Goal: Task Accomplishment & Management: Use online tool/utility

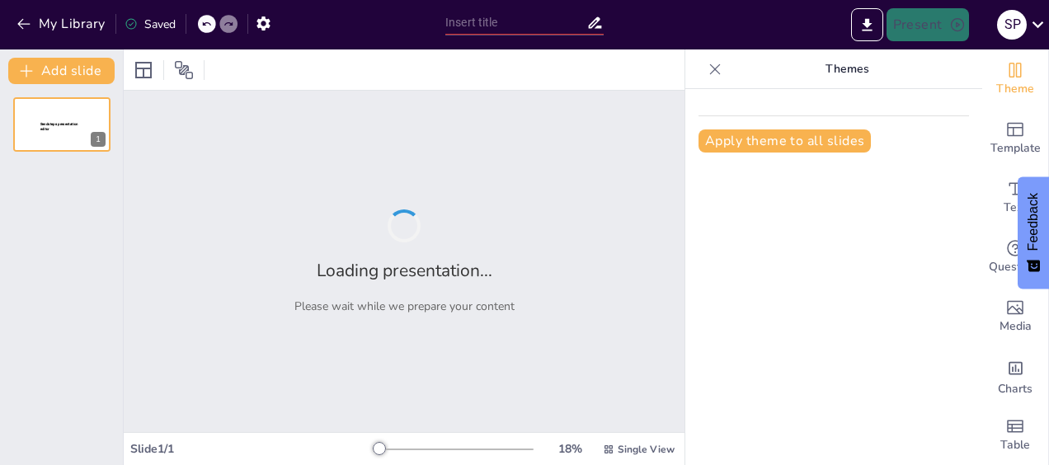
type input "Amerikaanse Beurs op All Time High"
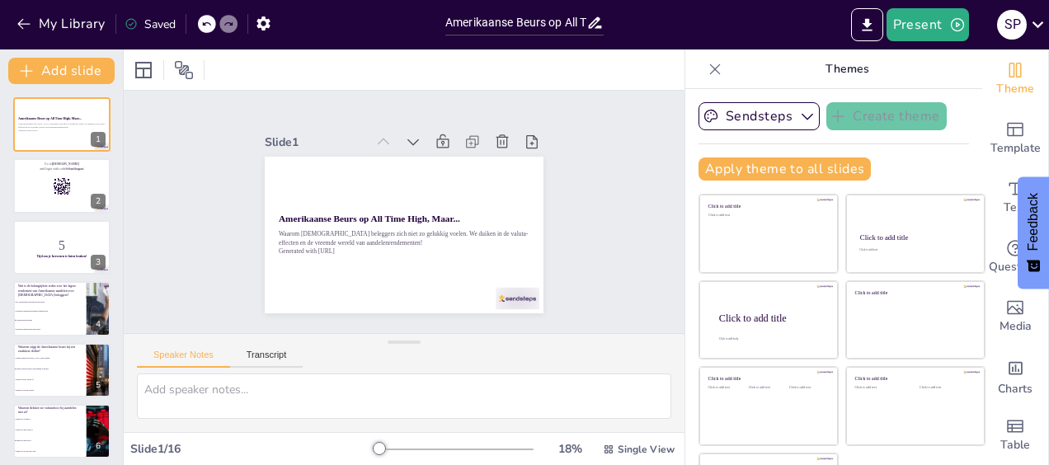
checkbox input "true"
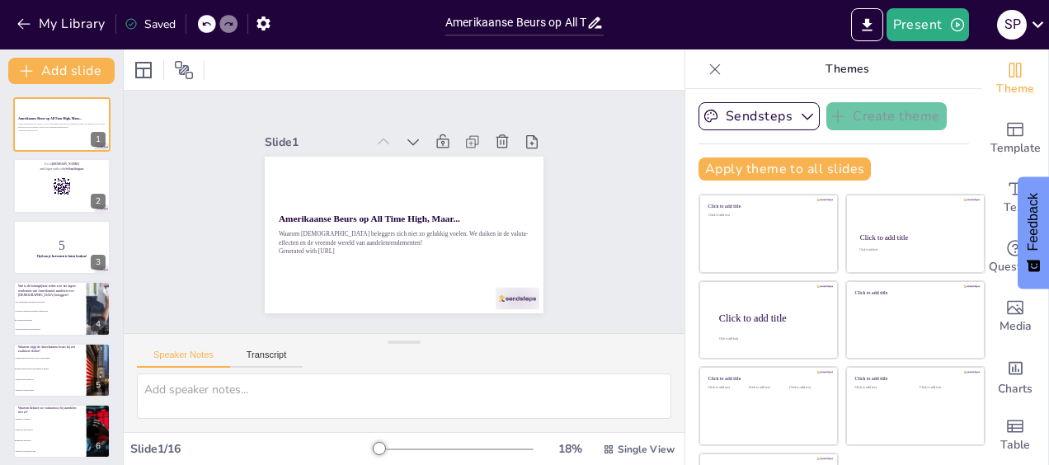
checkbox input "true"
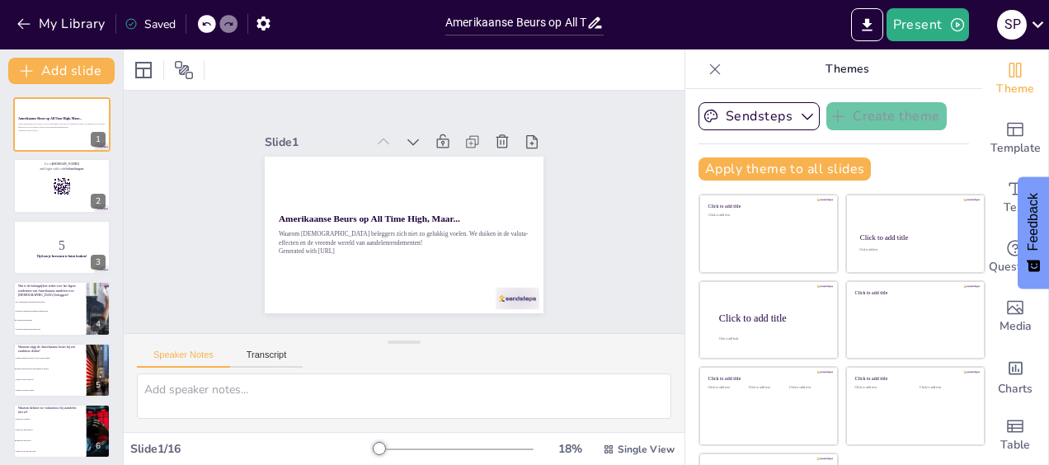
checkbox input "true"
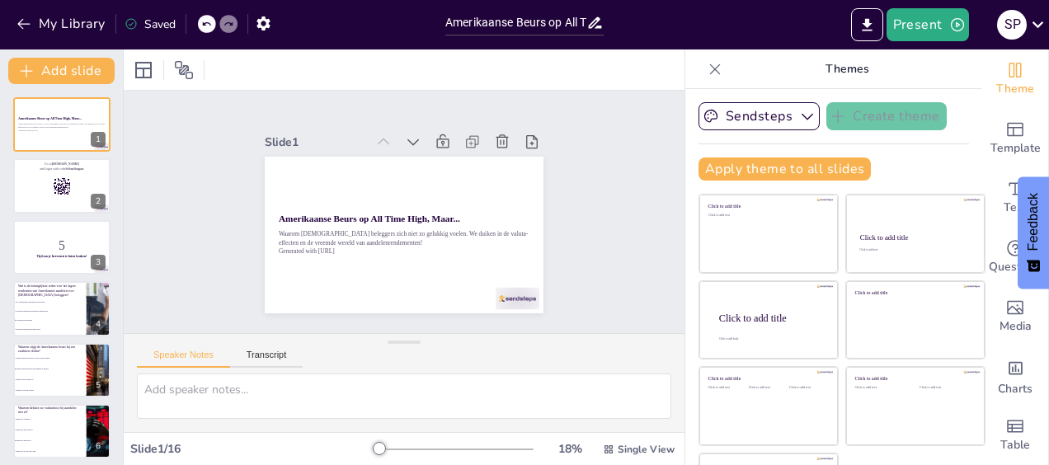
checkbox input "true"
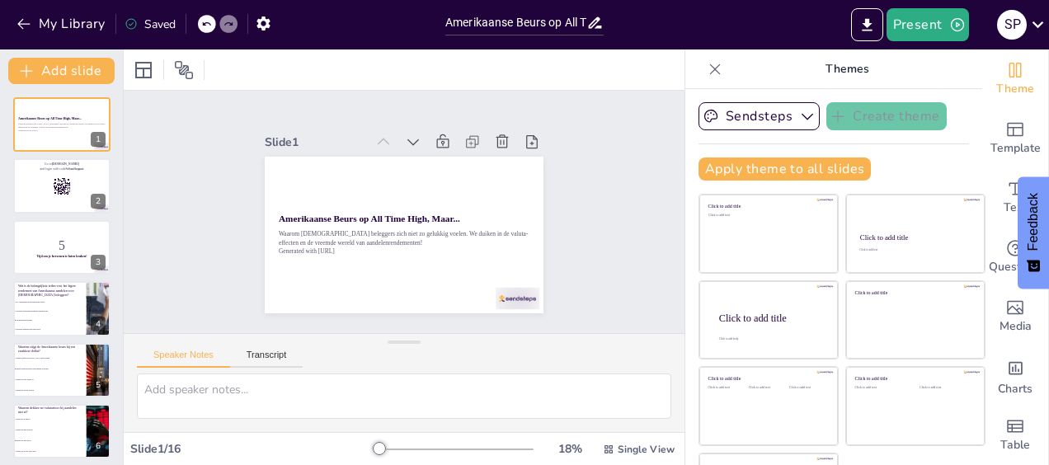
checkbox input "true"
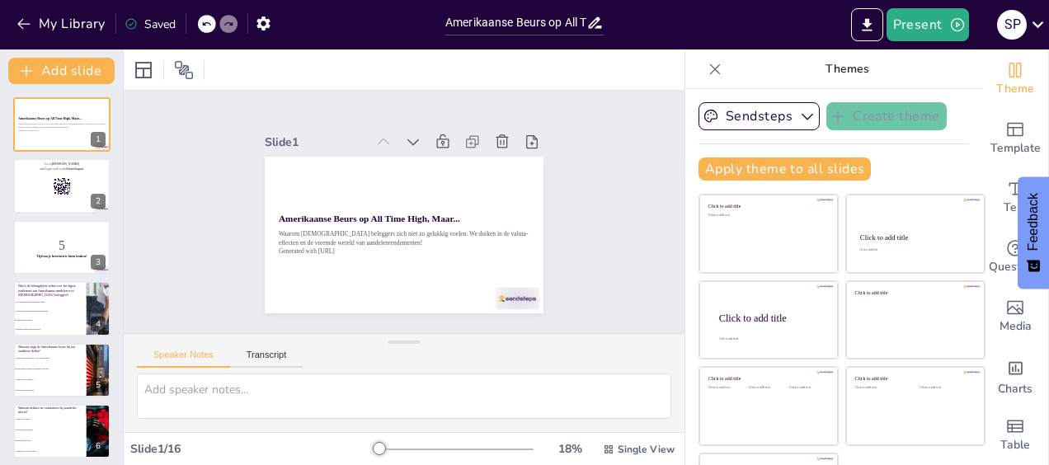
checkbox input "true"
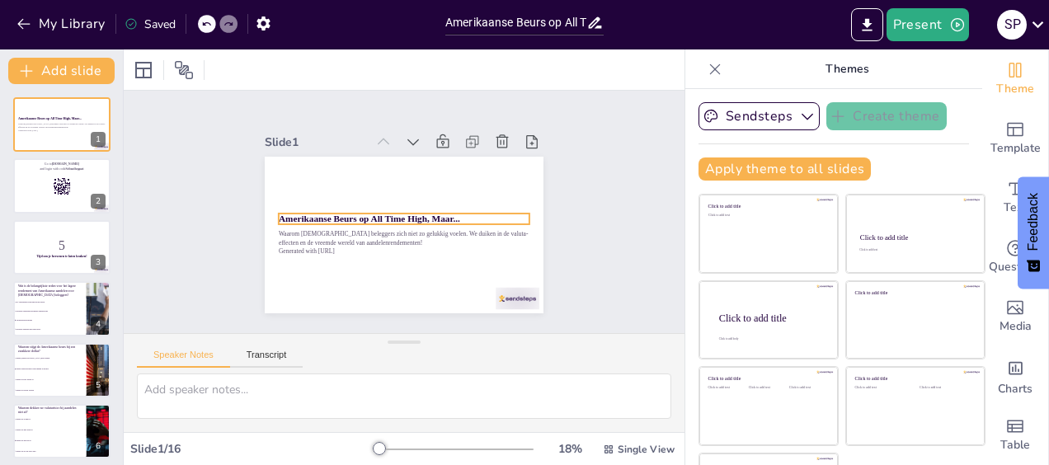
checkbox input "true"
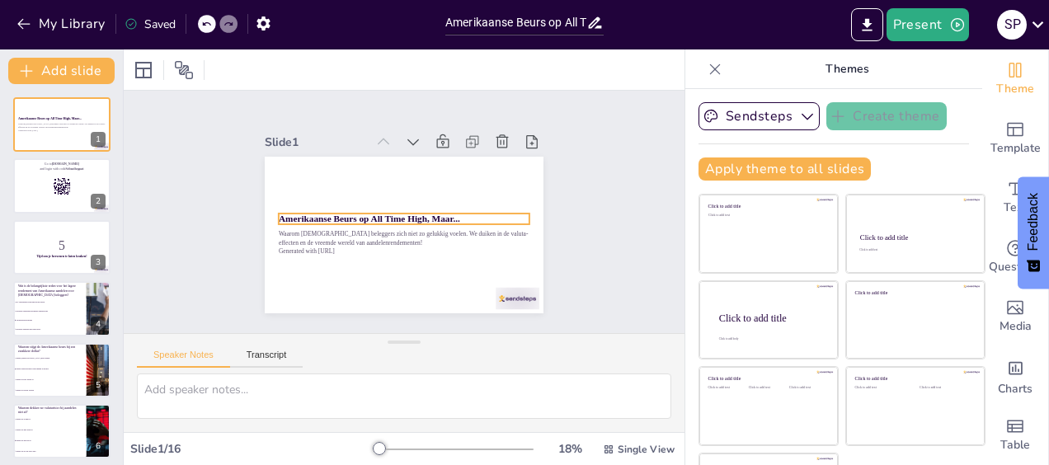
checkbox input "true"
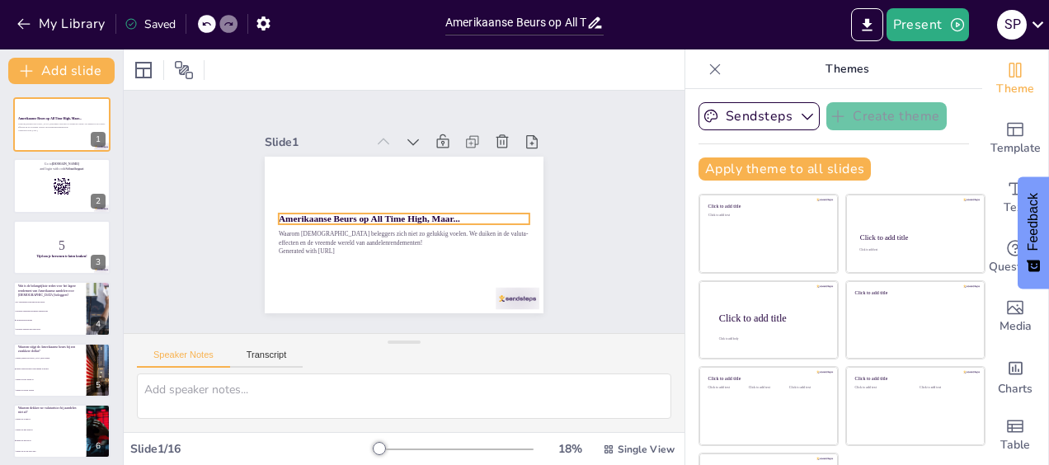
checkbox input "true"
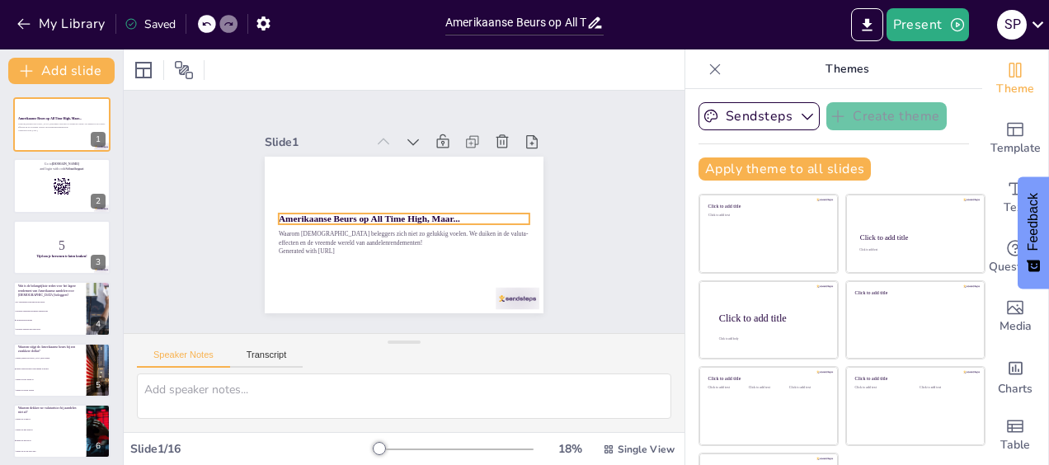
checkbox input "true"
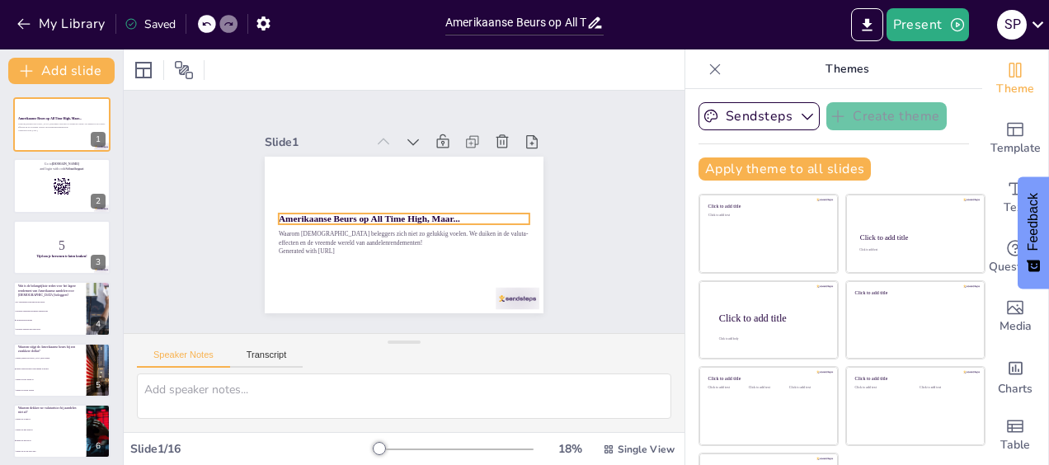
checkbox input "true"
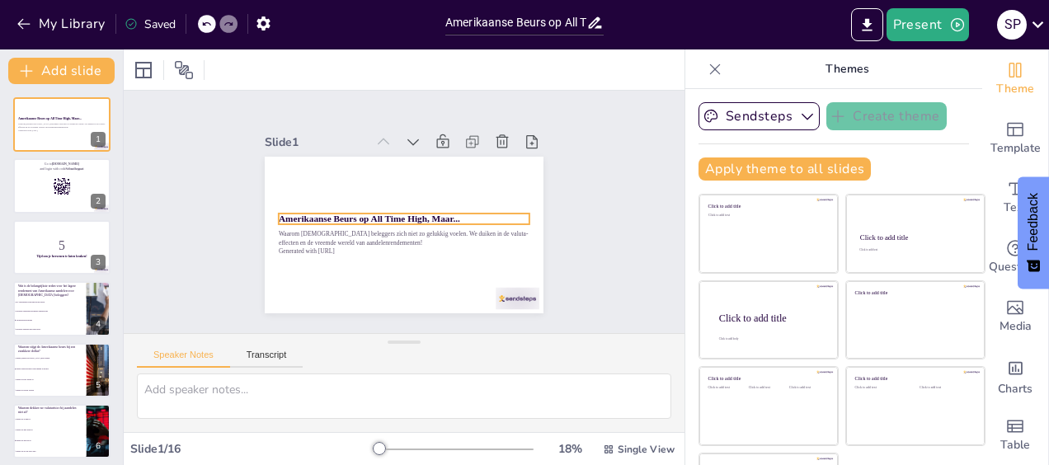
checkbox input "true"
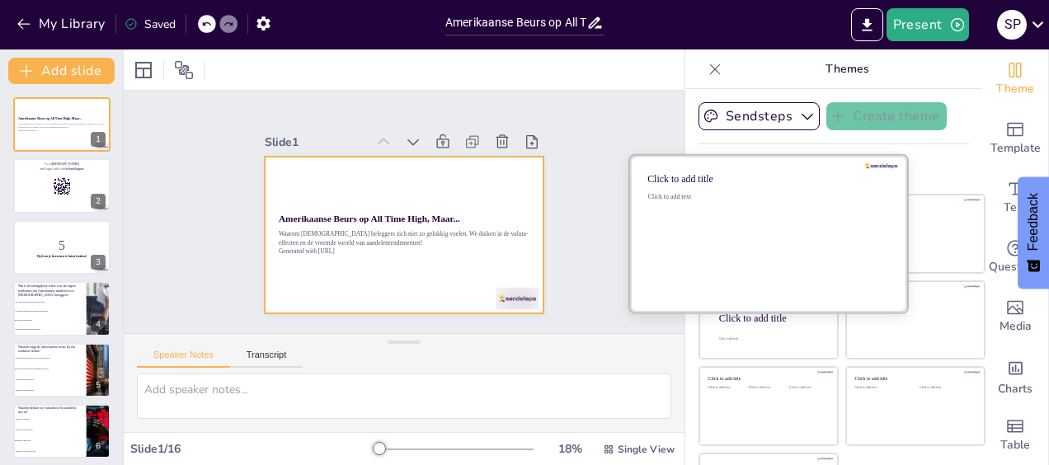
checkbox input "true"
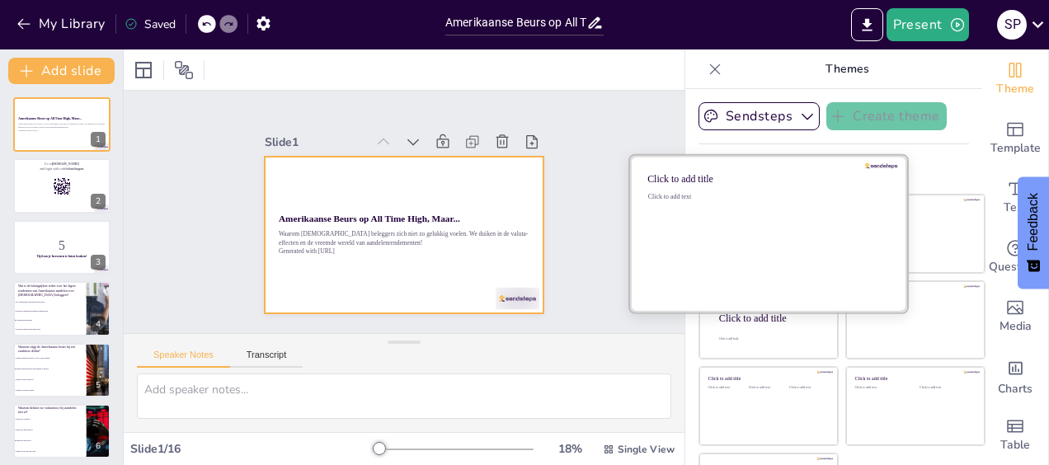
checkbox input "true"
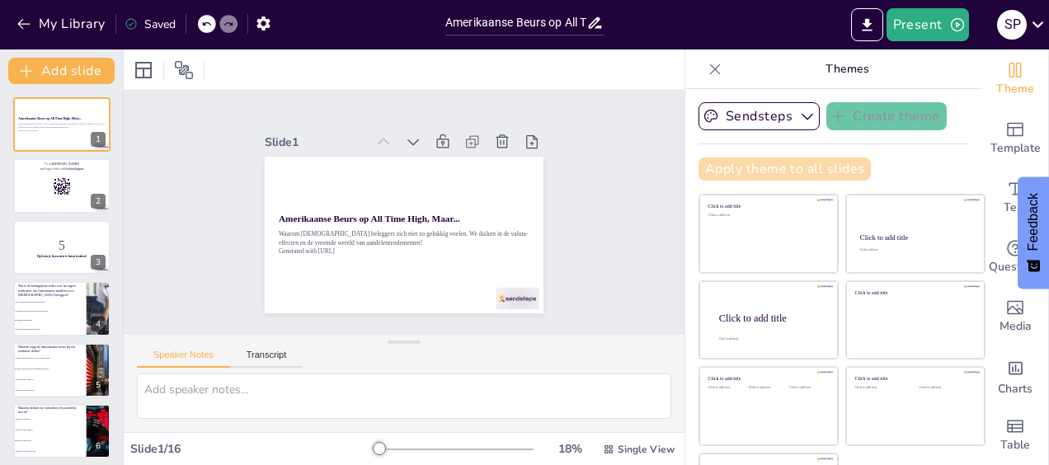
click at [788, 174] on button "Apply theme to all slides" at bounding box center [784, 169] width 172 height 23
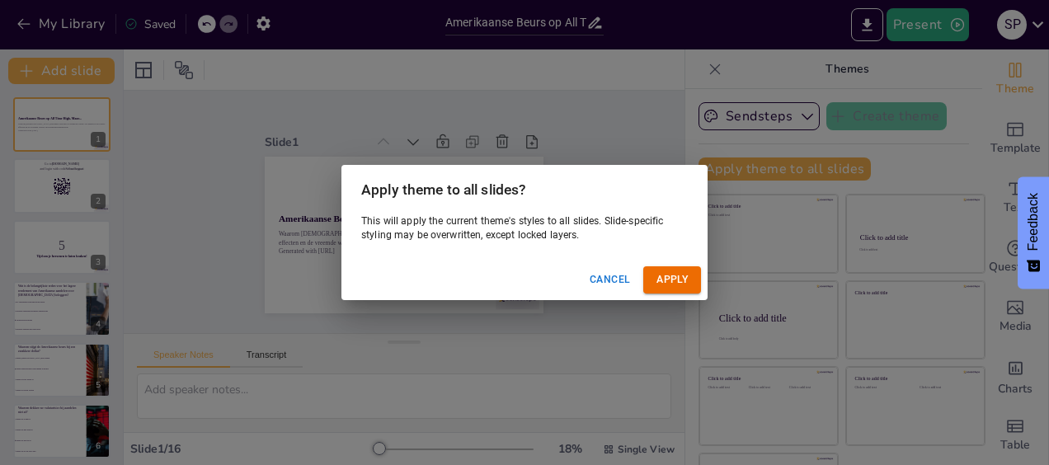
click at [671, 275] on button "Apply" at bounding box center [672, 279] width 58 height 27
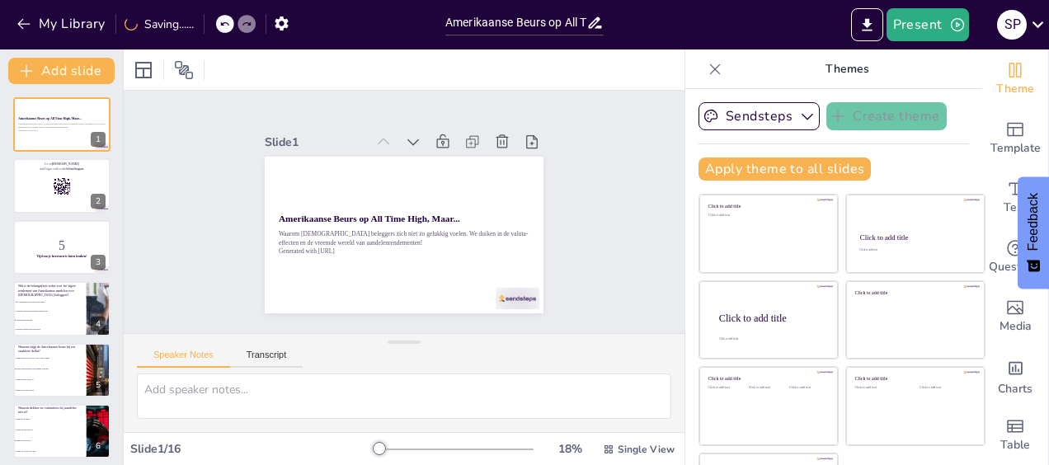
checkbox input "true"
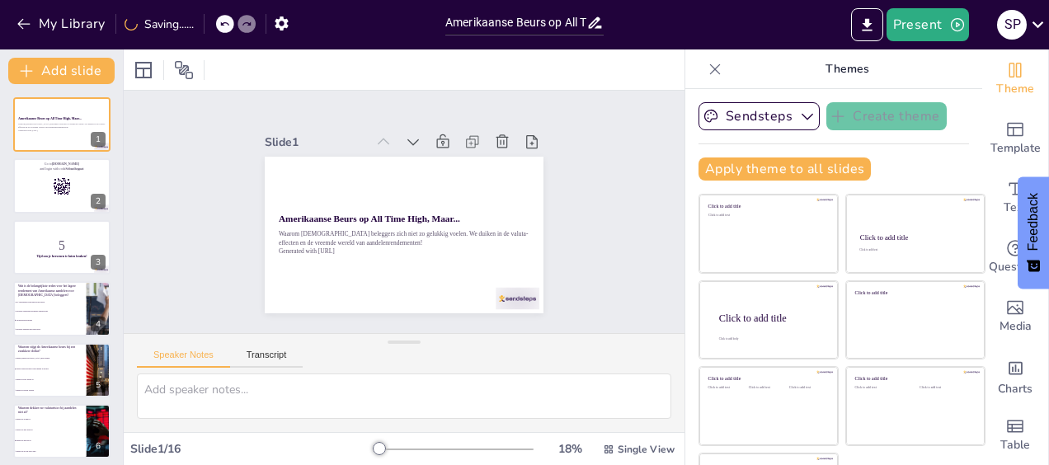
checkbox input "true"
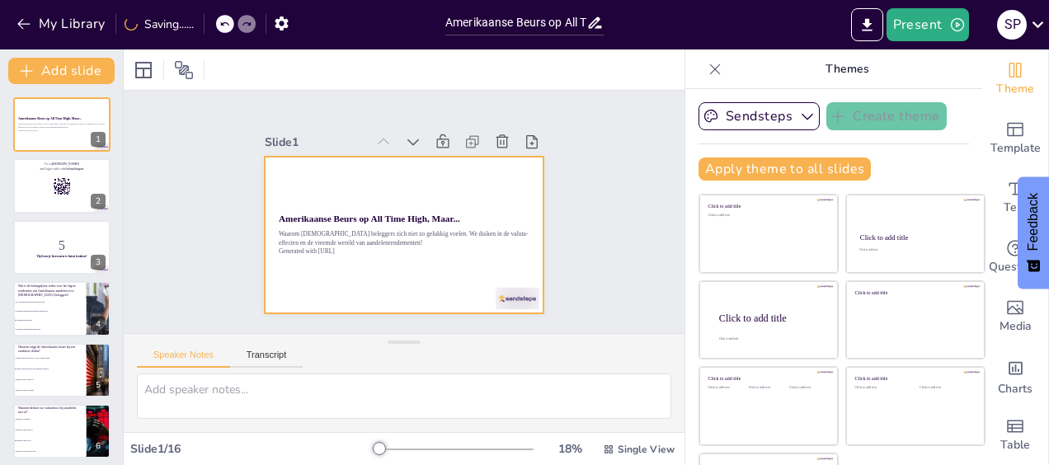
checkbox input "true"
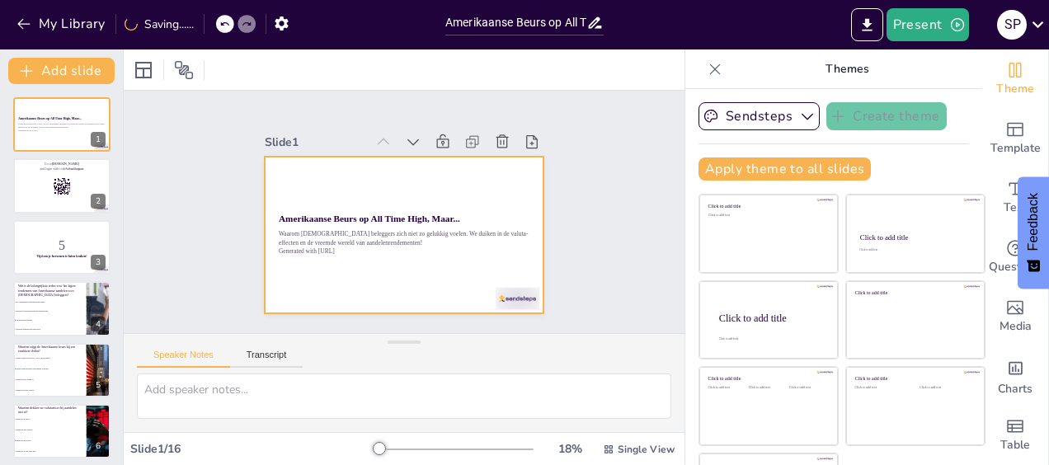
checkbox input "true"
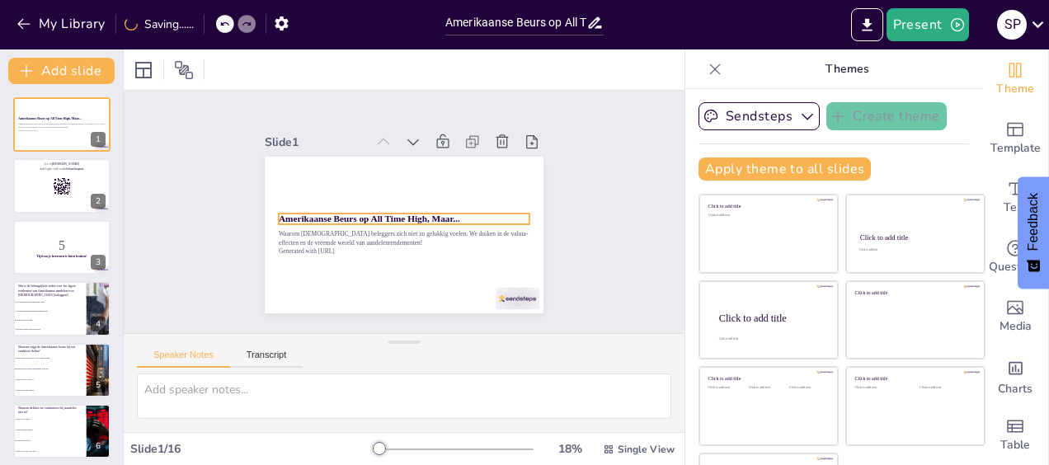
checkbox input "true"
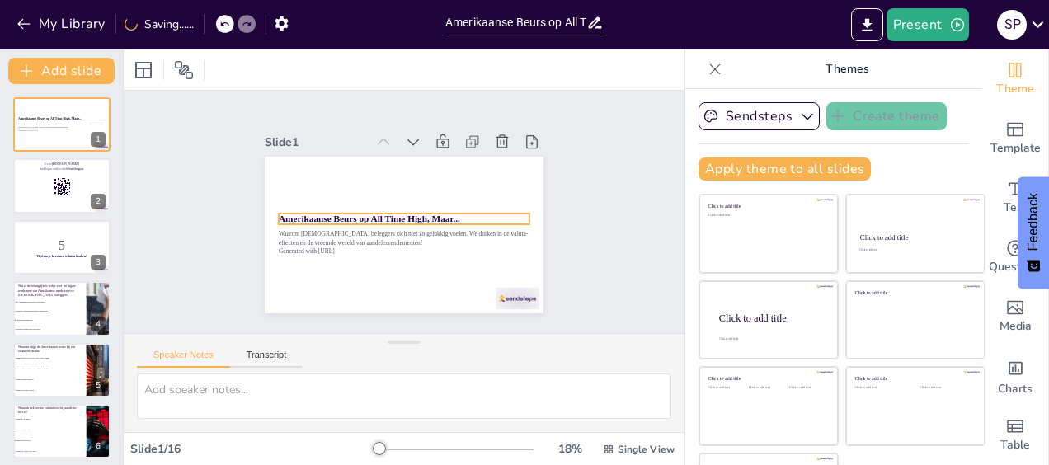
checkbox input "true"
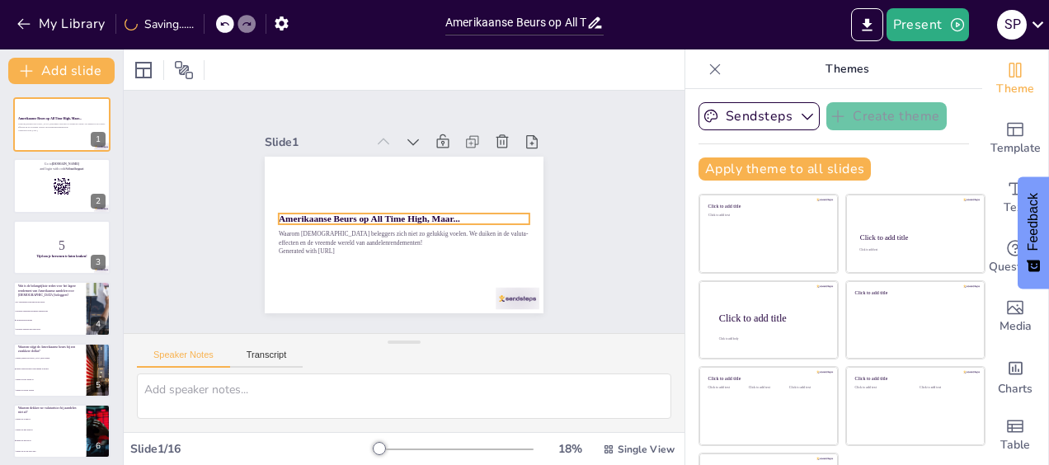
checkbox input "true"
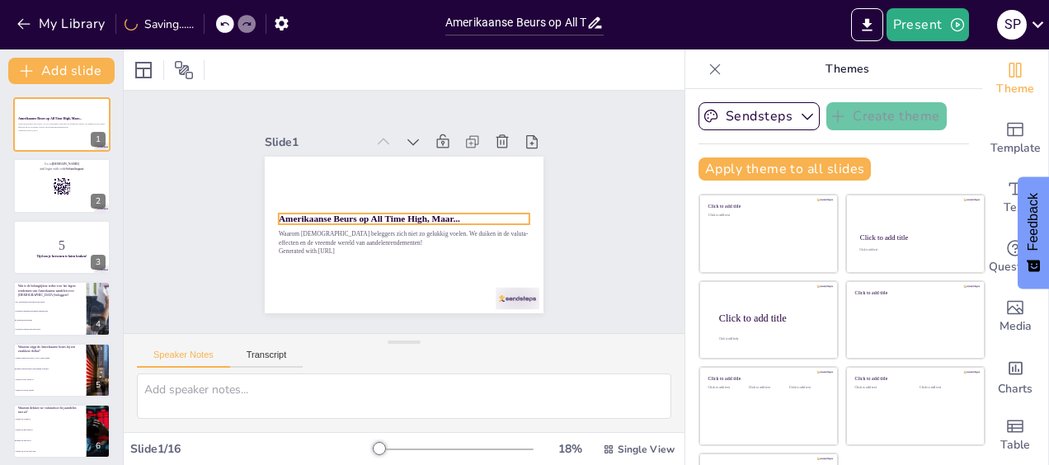
checkbox input "true"
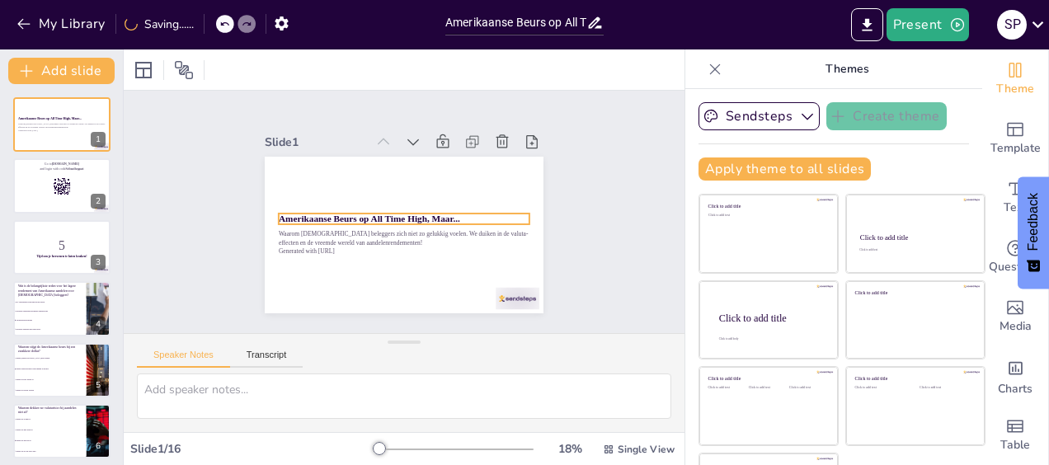
checkbox input "true"
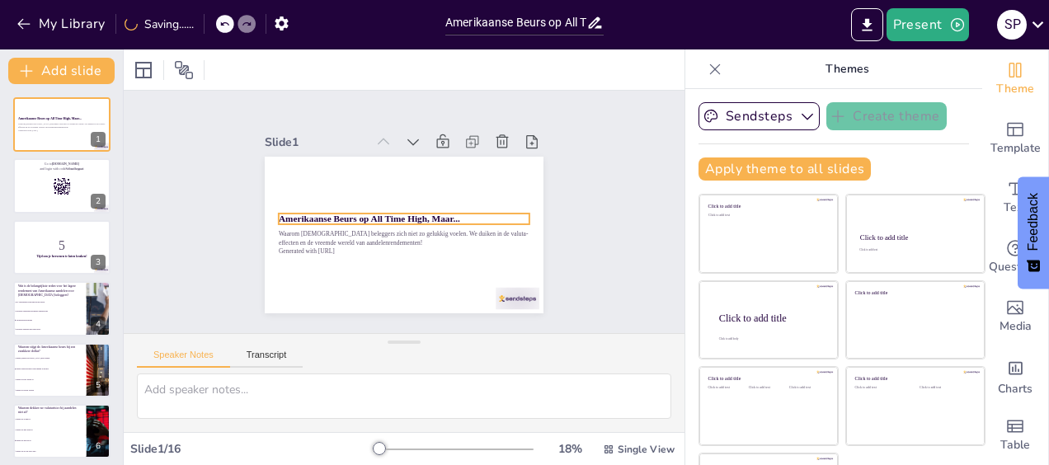
checkbox input "true"
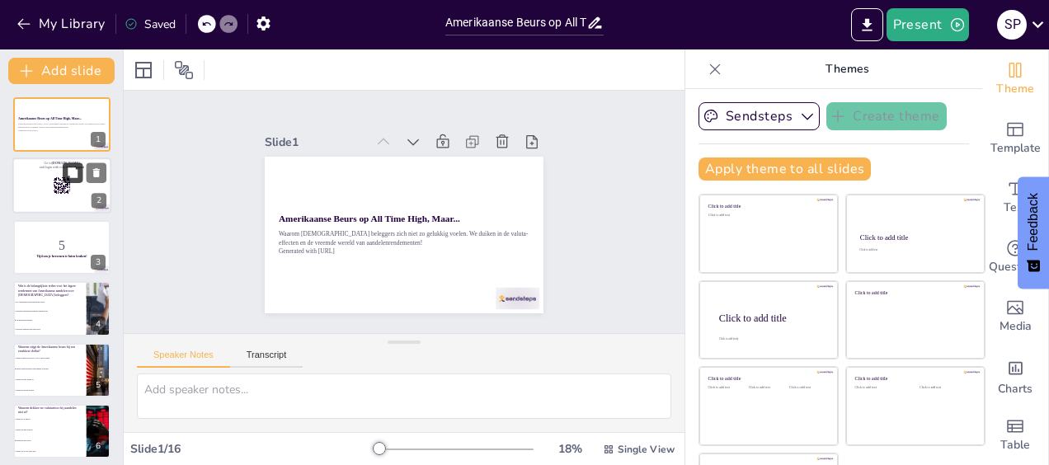
checkbox input "true"
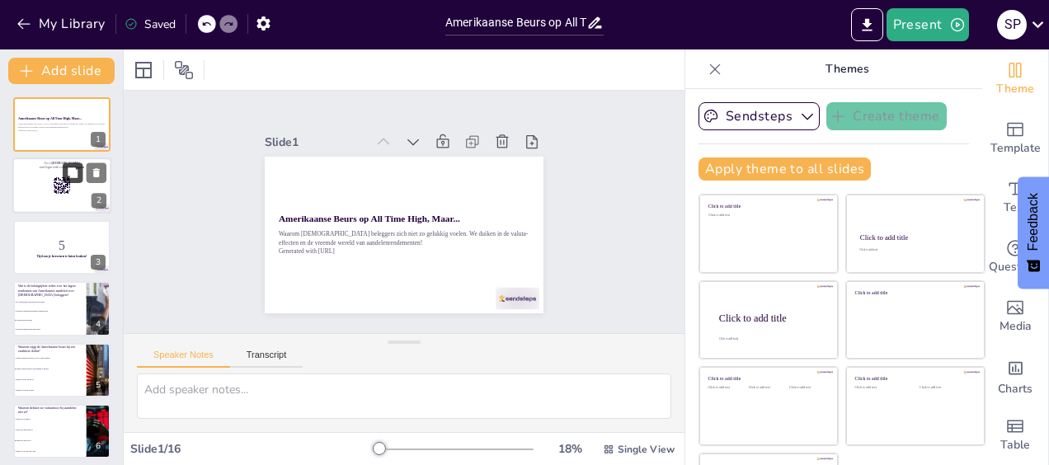
checkbox input "true"
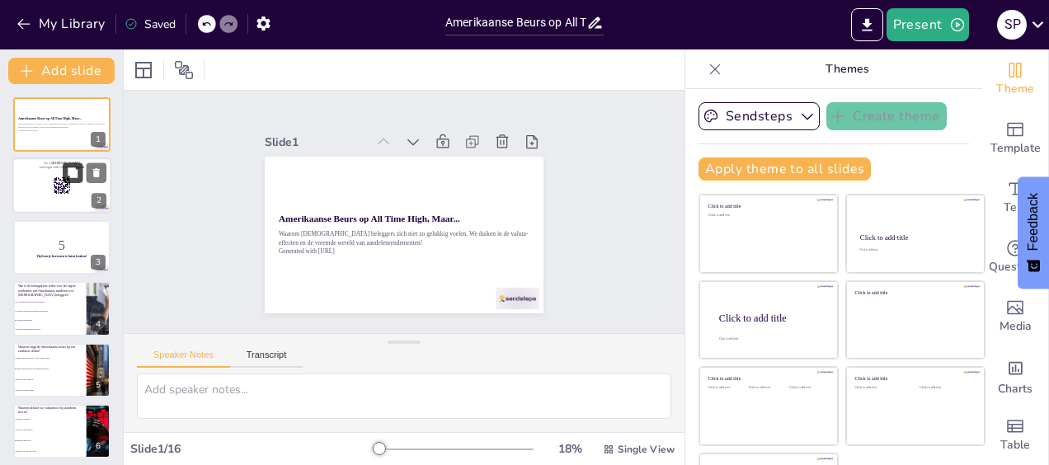
checkbox input "true"
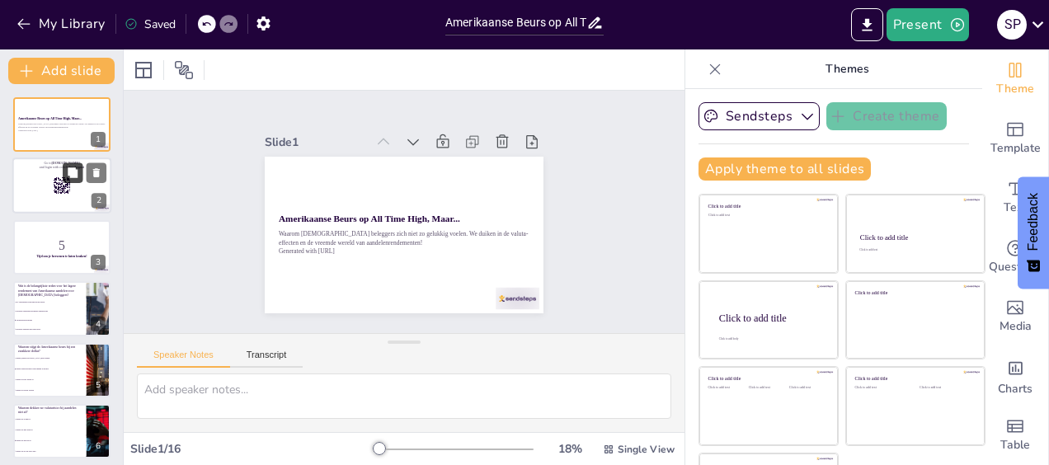
checkbox input "true"
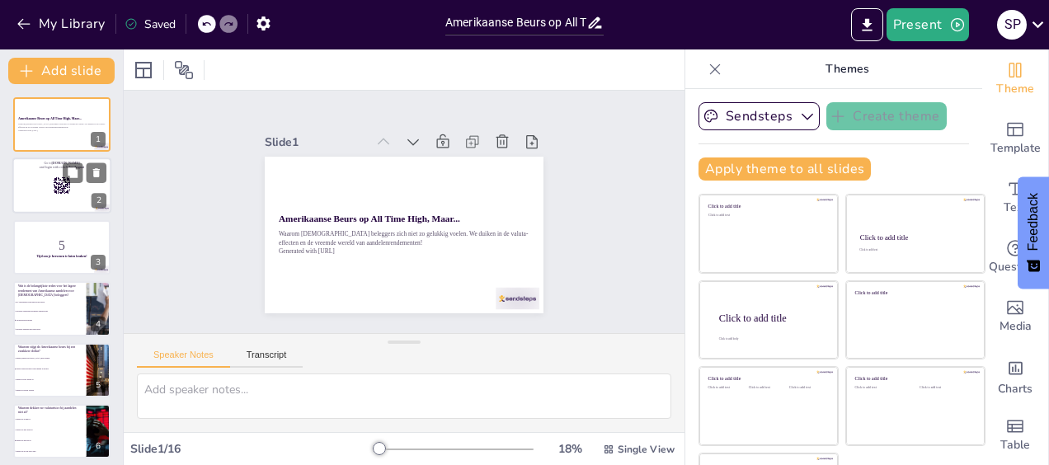
checkbox input "true"
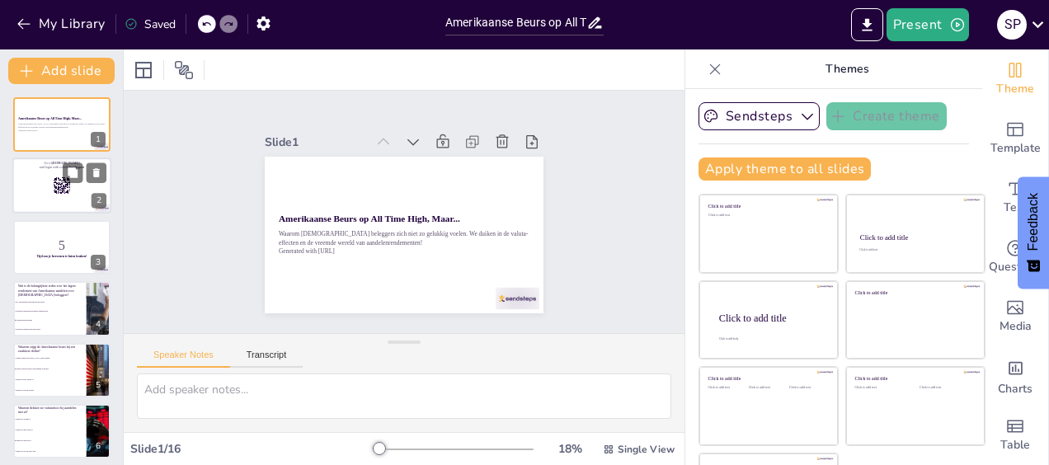
checkbox input "true"
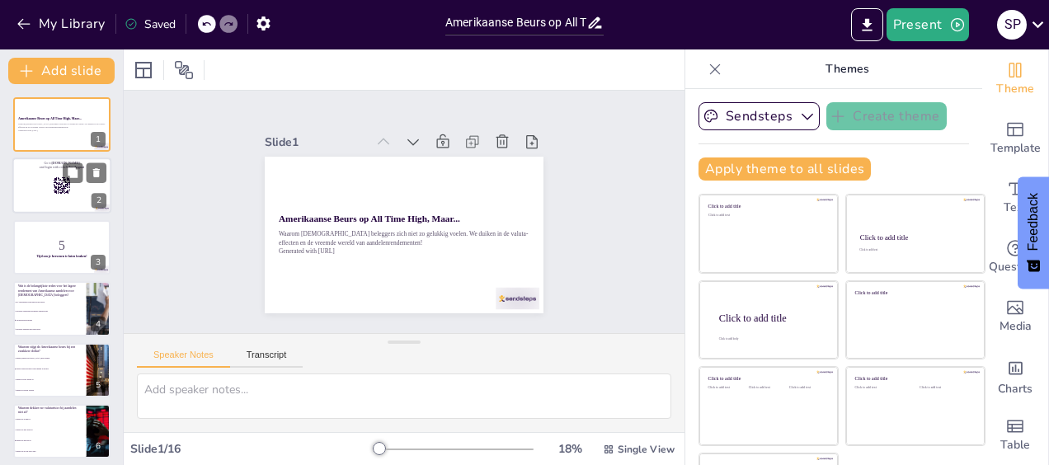
checkbox input "true"
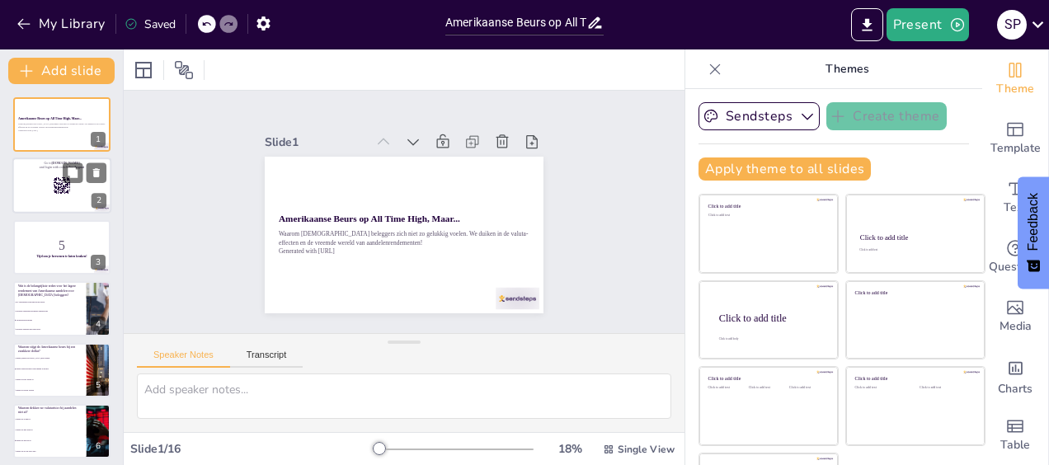
checkbox input "true"
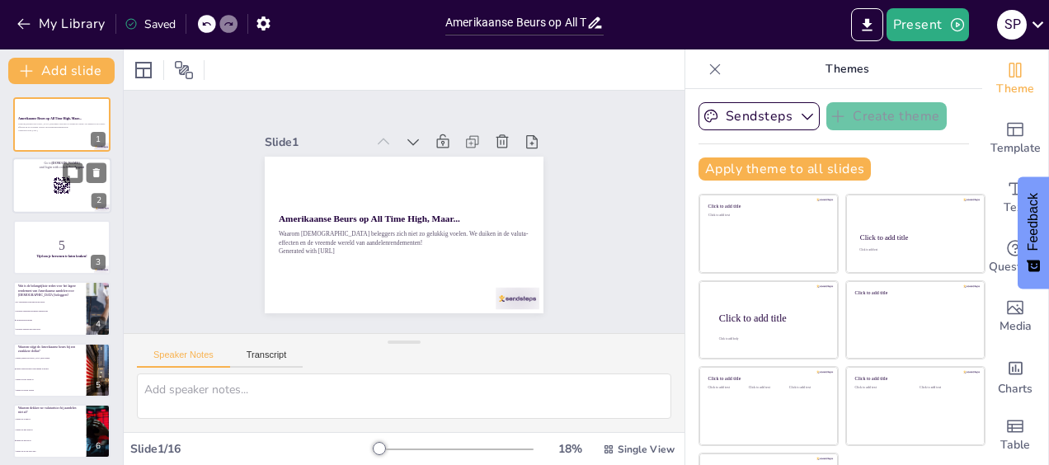
checkbox input "true"
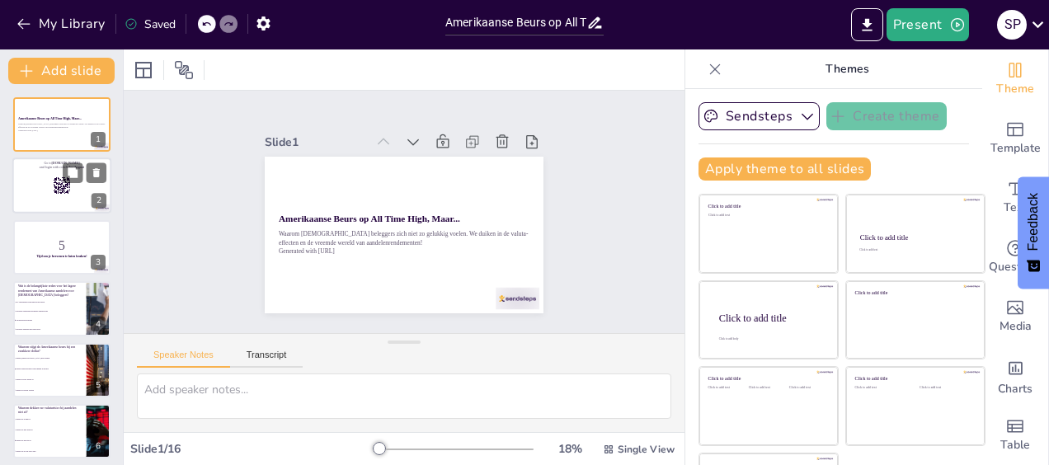
checkbox input "true"
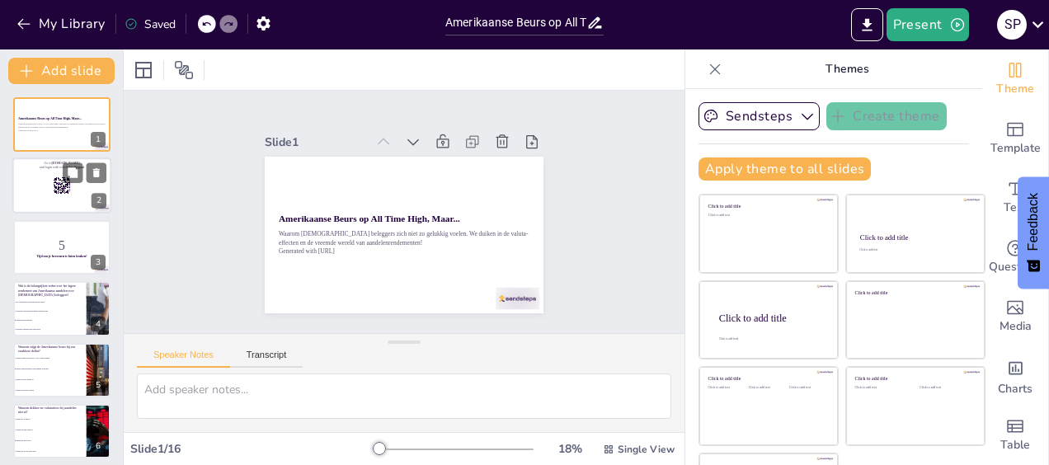
checkbox input "true"
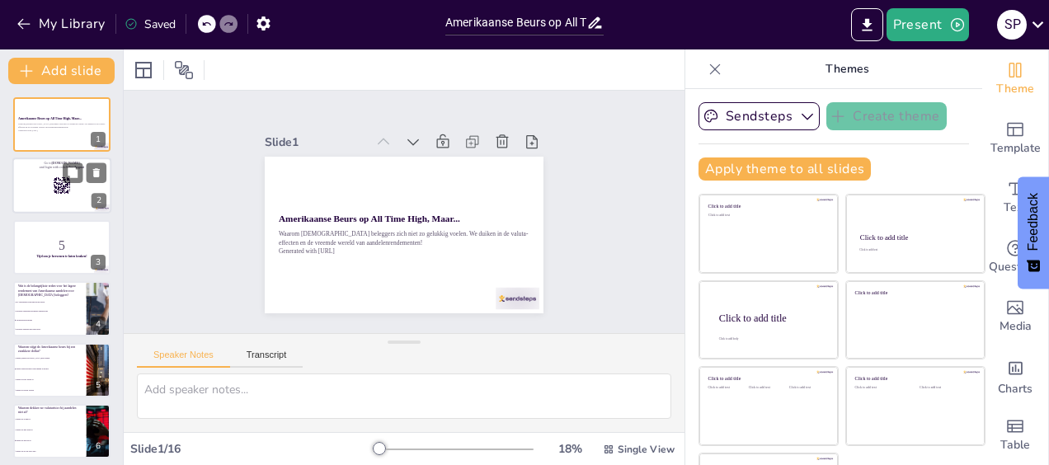
checkbox input "true"
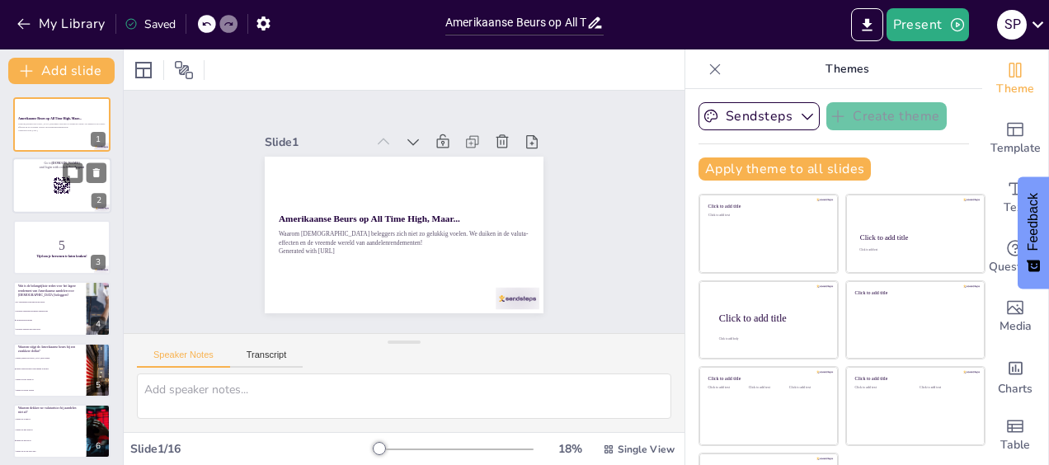
checkbox input "true"
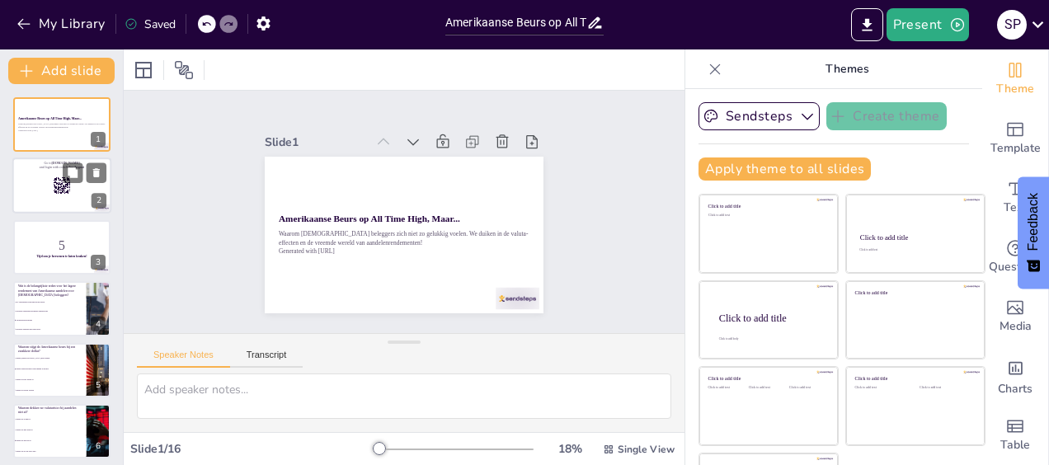
checkbox input "true"
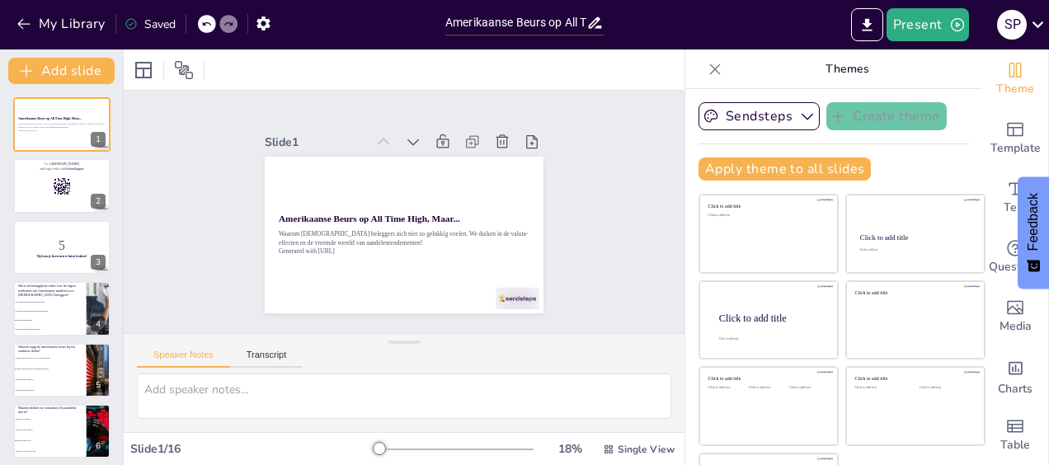
checkbox input "true"
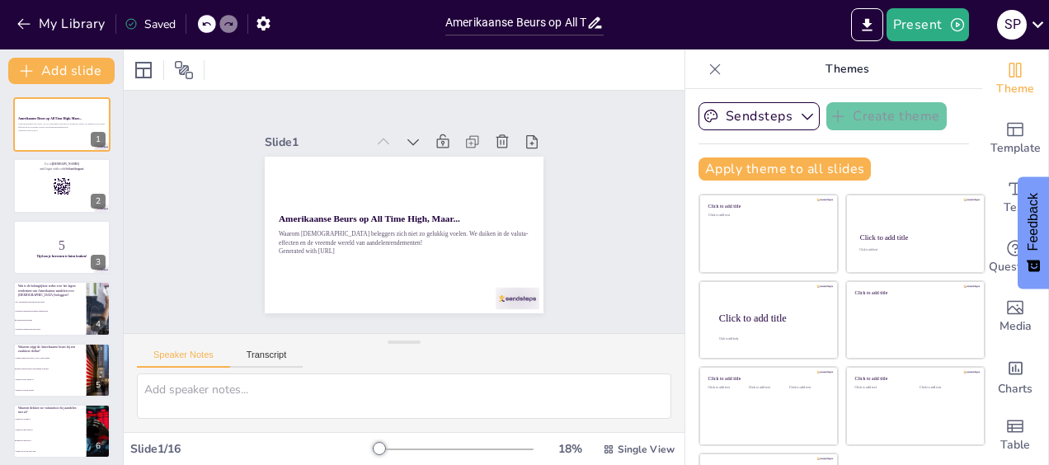
checkbox input "true"
click at [618, 449] on span "Single View" at bounding box center [646, 449] width 57 height 13
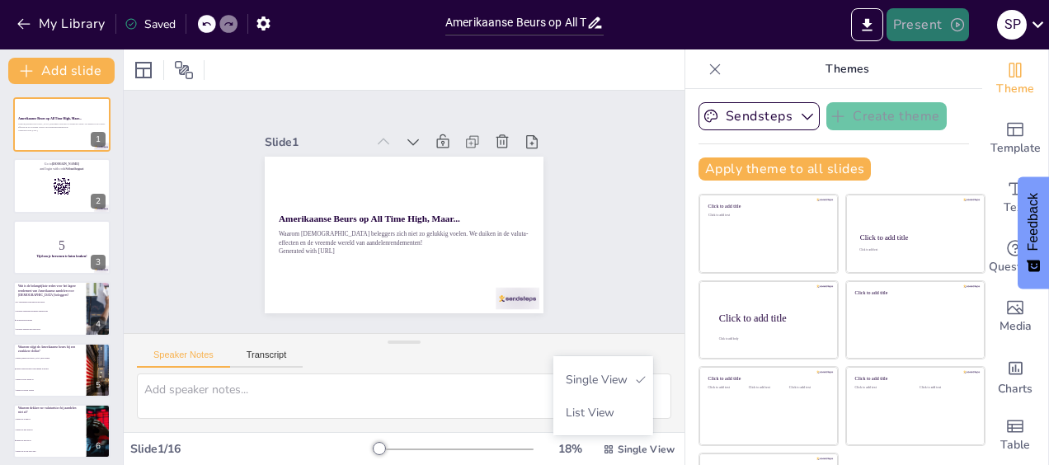
click at [907, 22] on button "Present" at bounding box center [927, 24] width 82 height 33
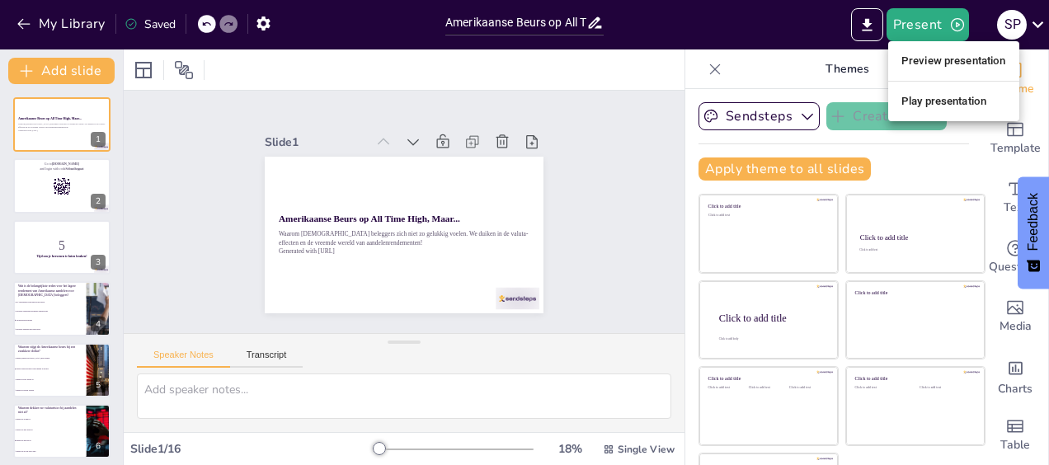
click at [933, 60] on li "Preview presentation" at bounding box center [953, 61] width 131 height 26
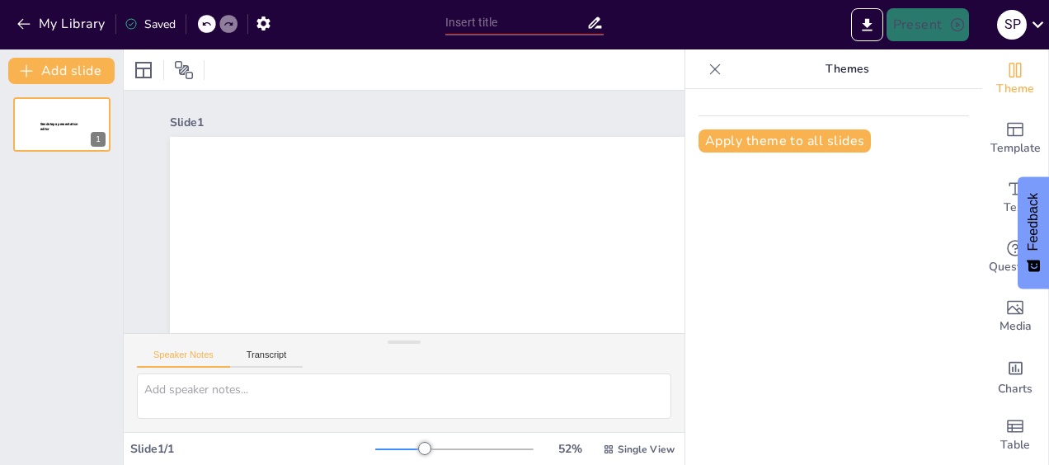
type input "Amerikaanse Beurs op All Time High"
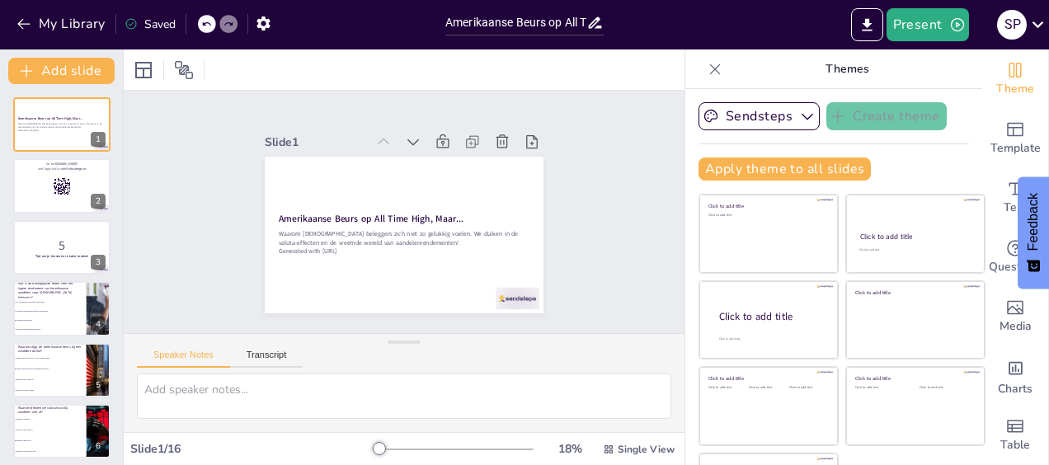
checkbox input "true"
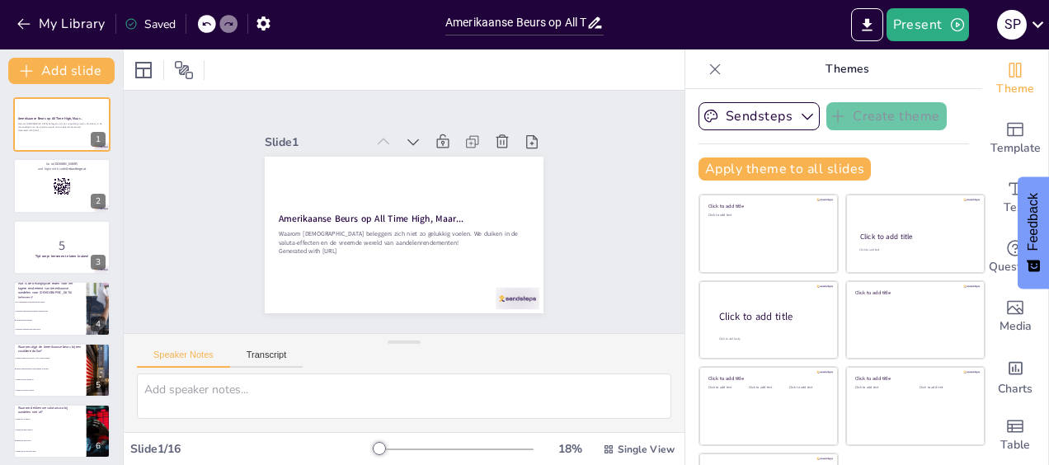
checkbox input "true"
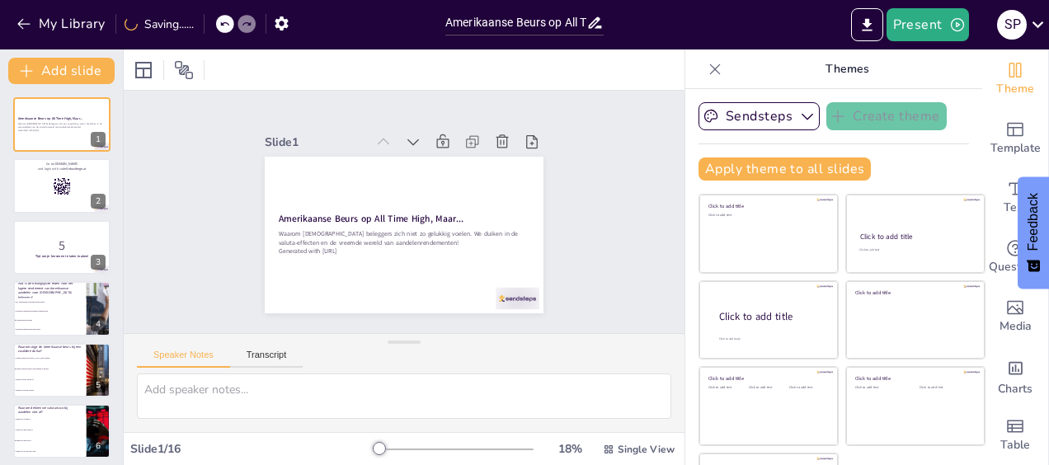
checkbox input "true"
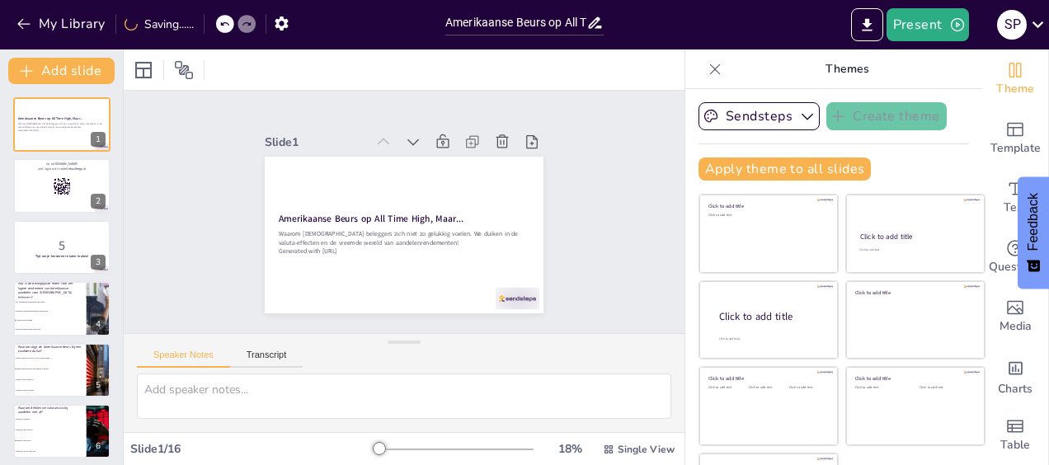
checkbox input "true"
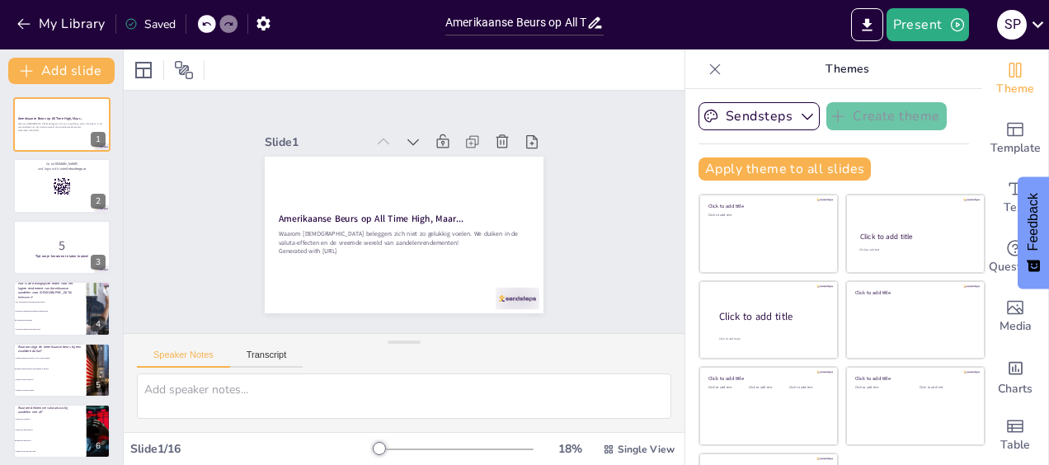
checkbox input "true"
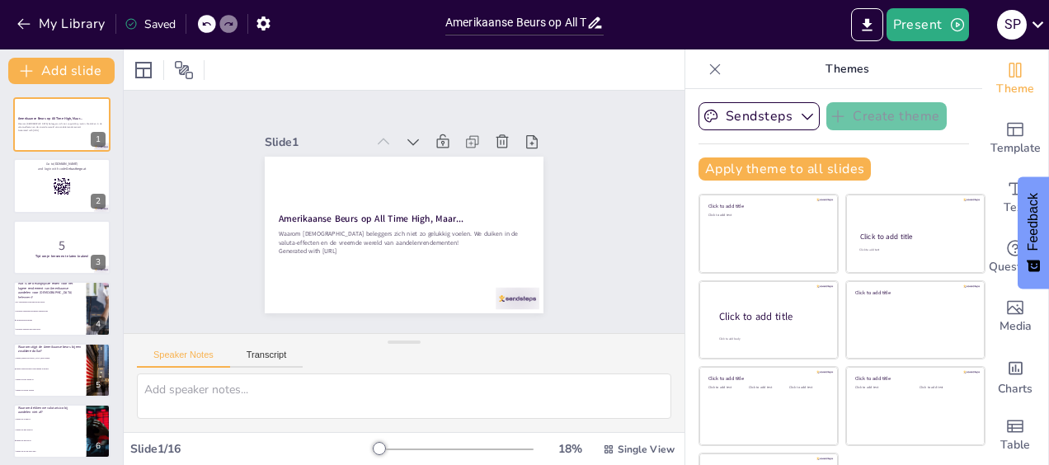
checkbox input "true"
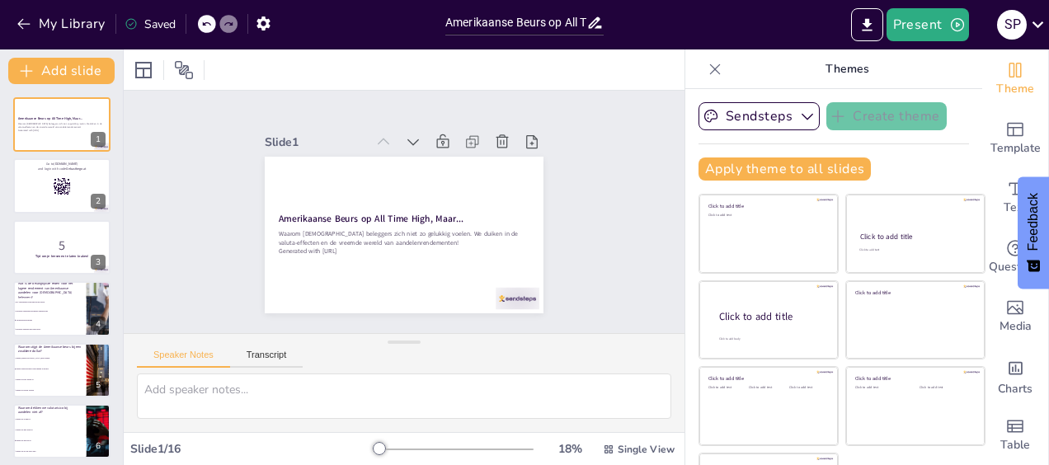
checkbox input "true"
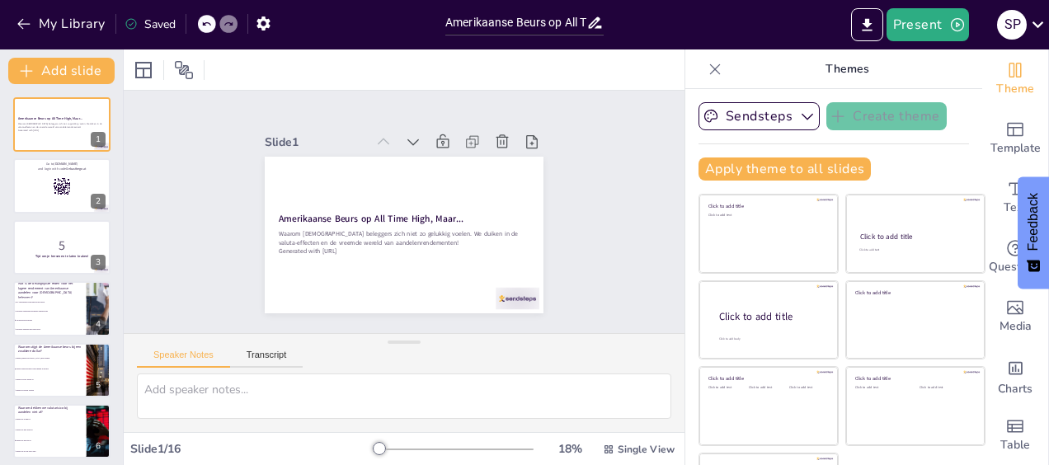
checkbox input "true"
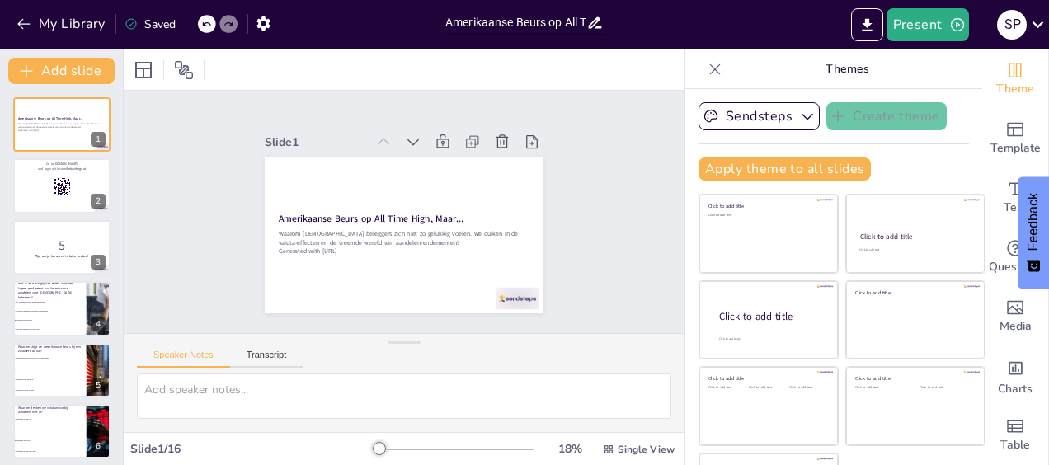
checkbox input "true"
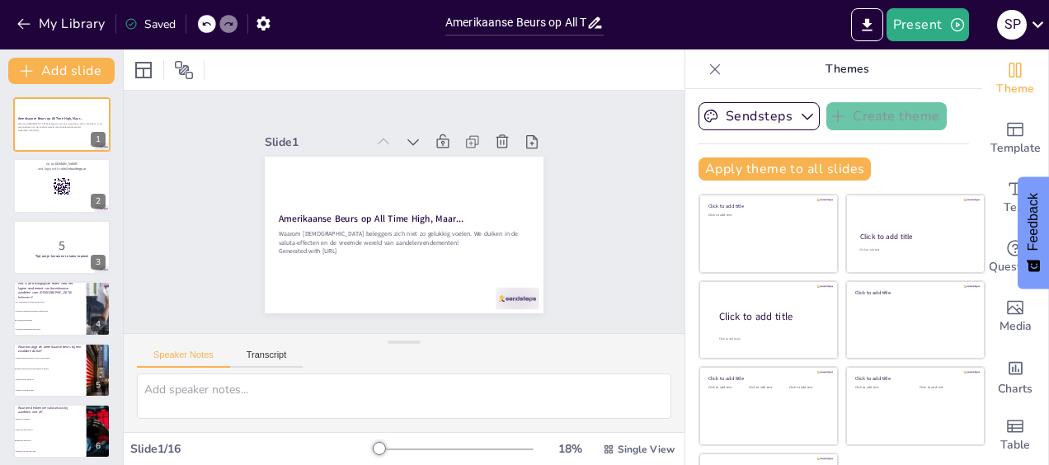
checkbox input "true"
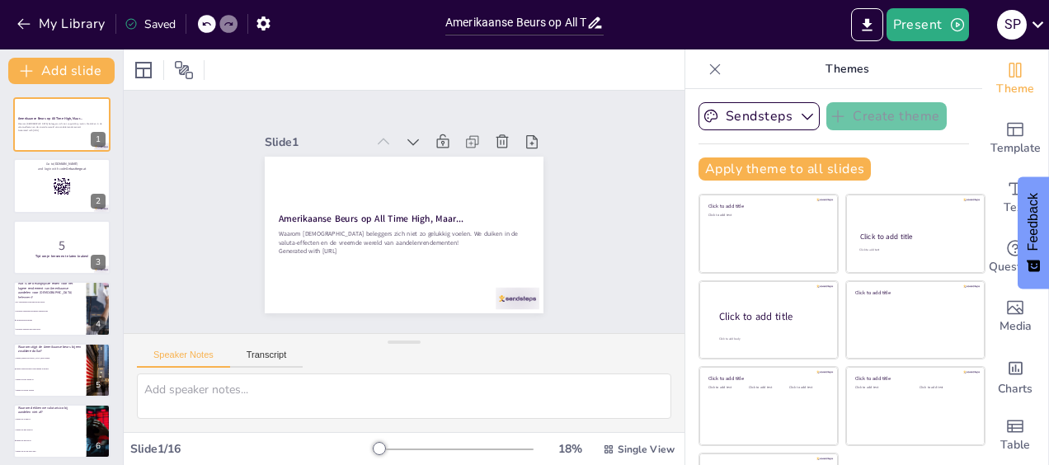
checkbox input "true"
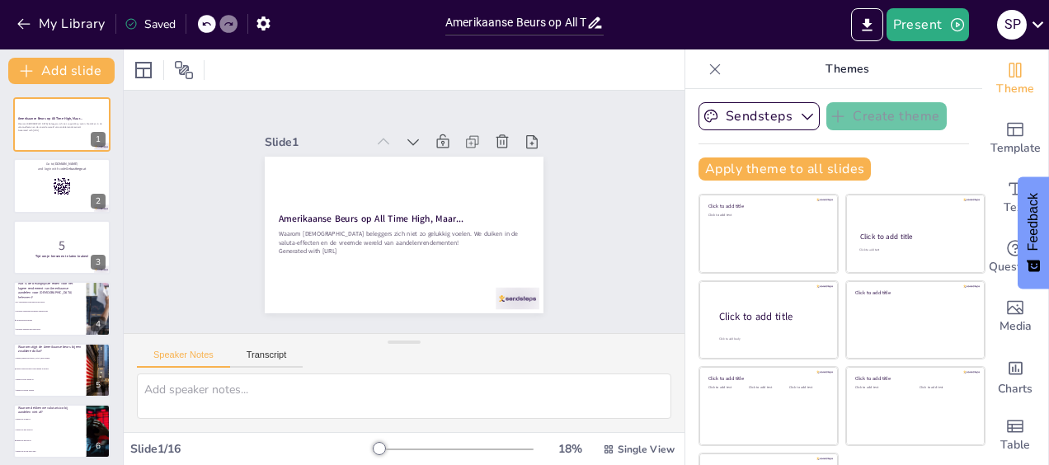
checkbox input "true"
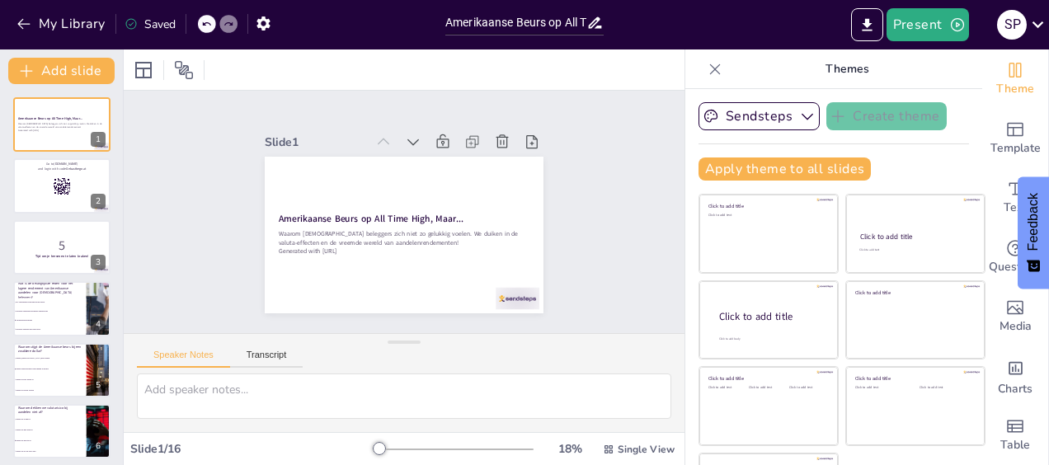
checkbox input "true"
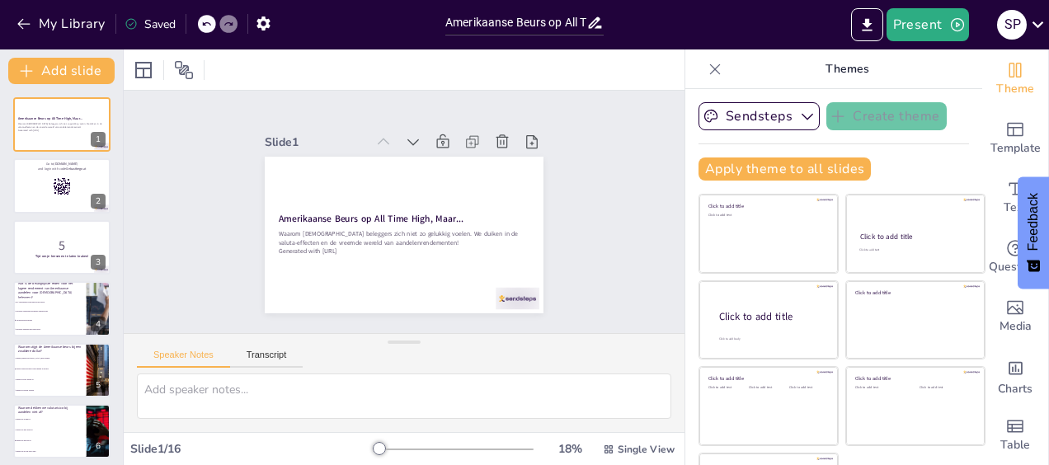
checkbox input "true"
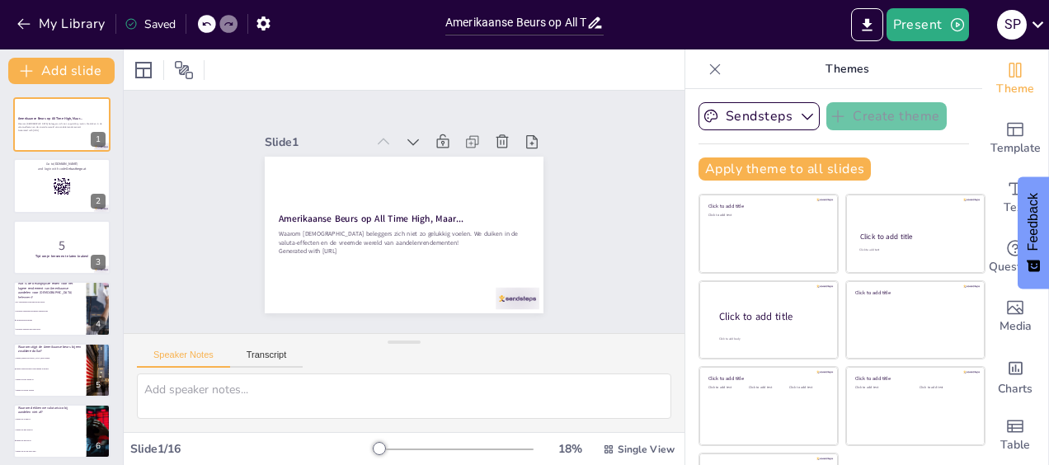
checkbox input "true"
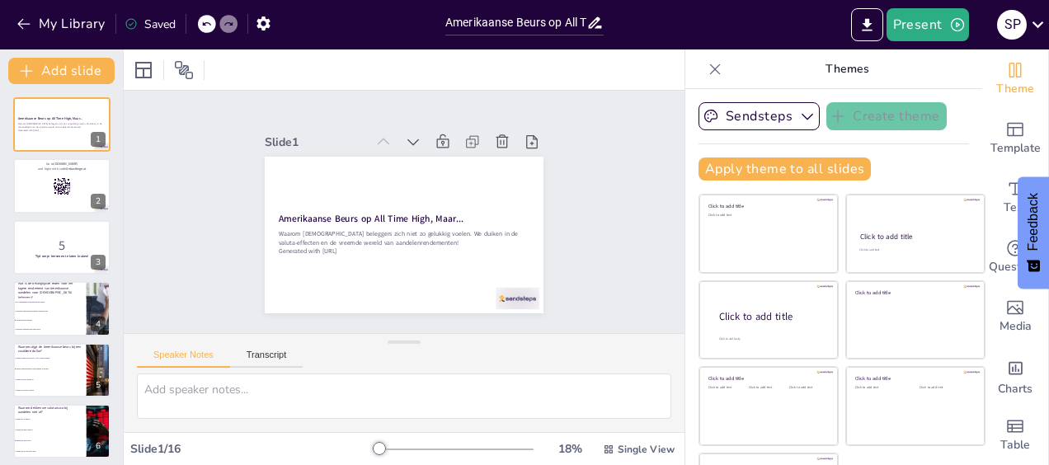
checkbox input "true"
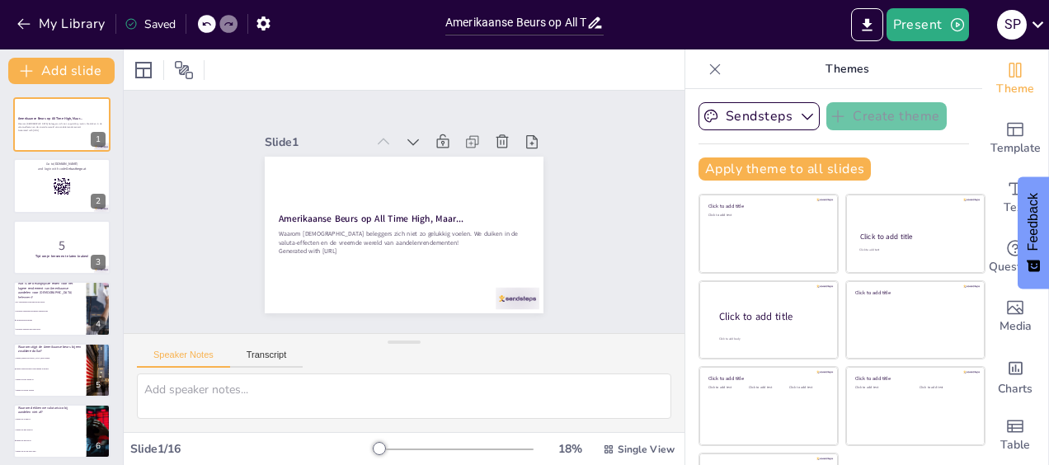
checkbox input "true"
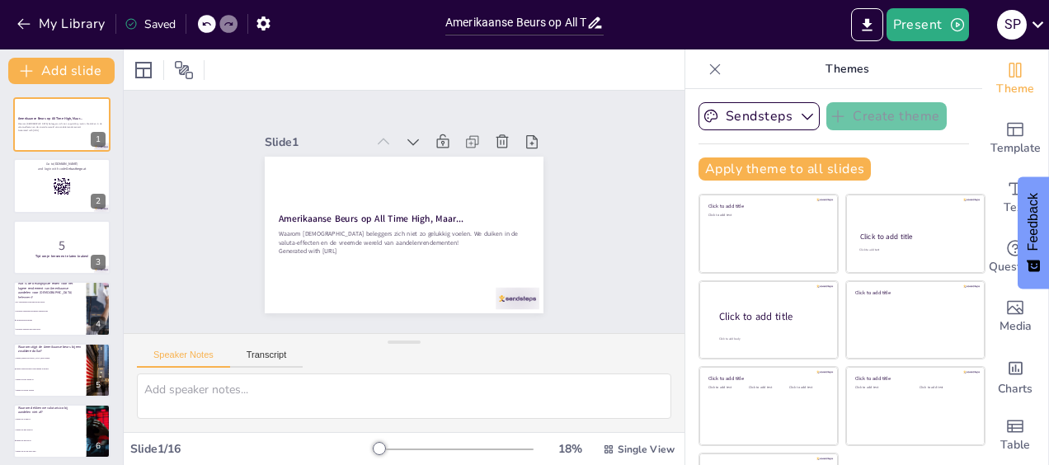
checkbox input "true"
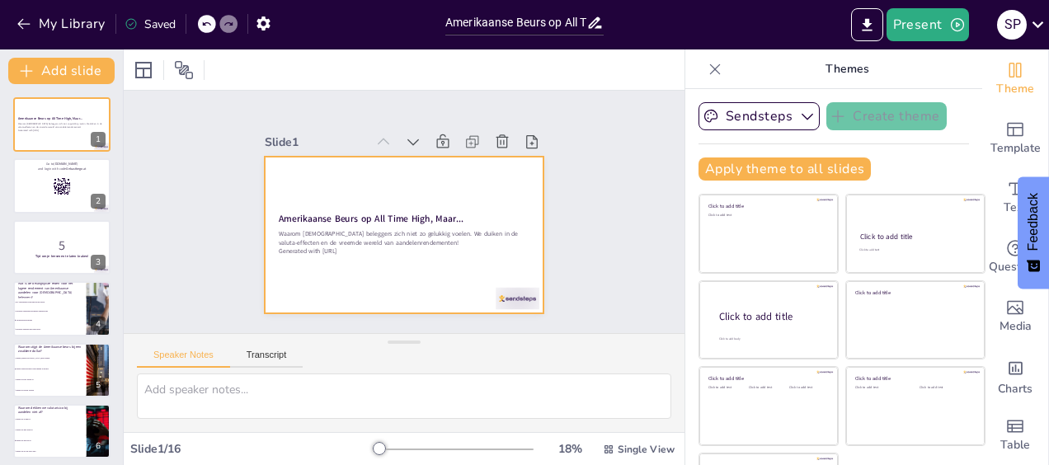
checkbox input "true"
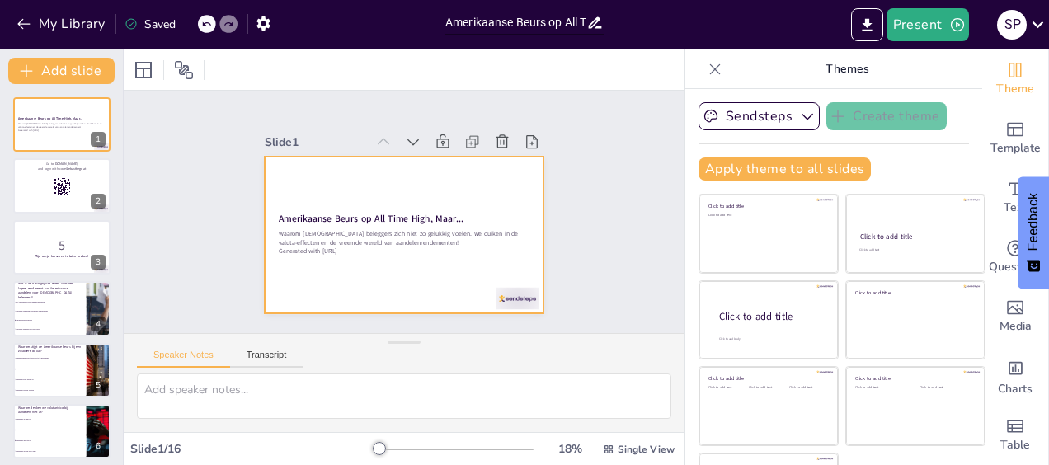
checkbox input "true"
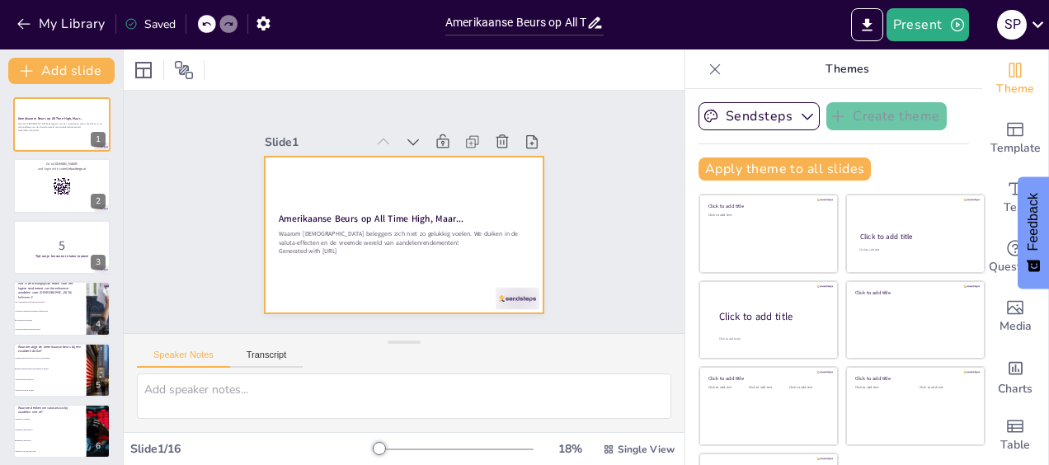
checkbox input "true"
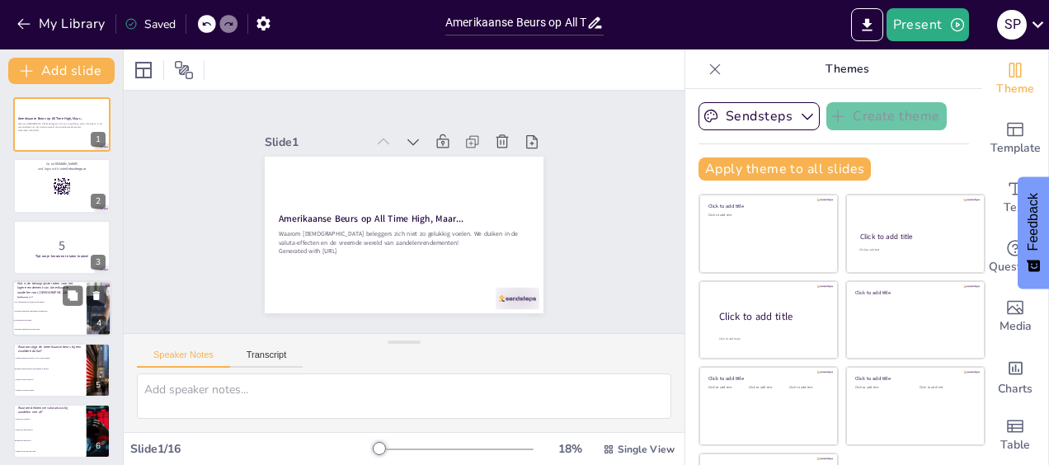
checkbox input "true"
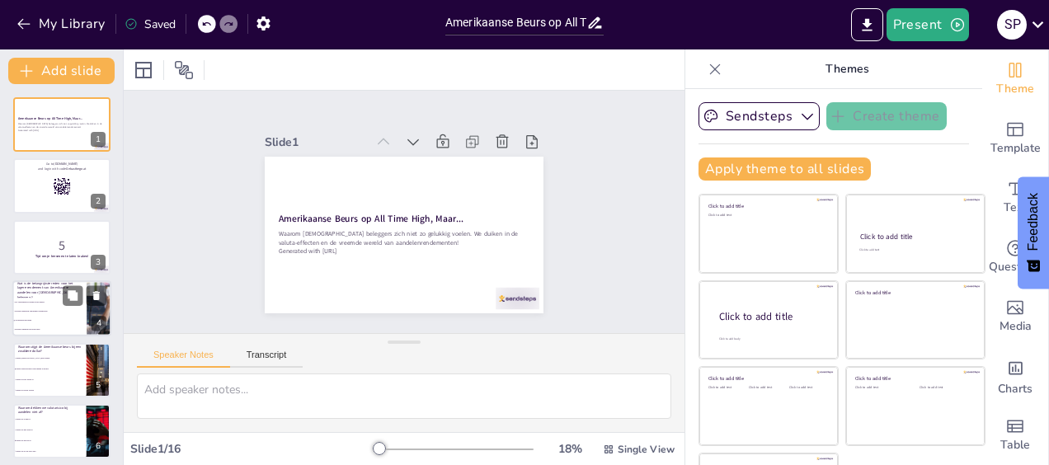
checkbox input "true"
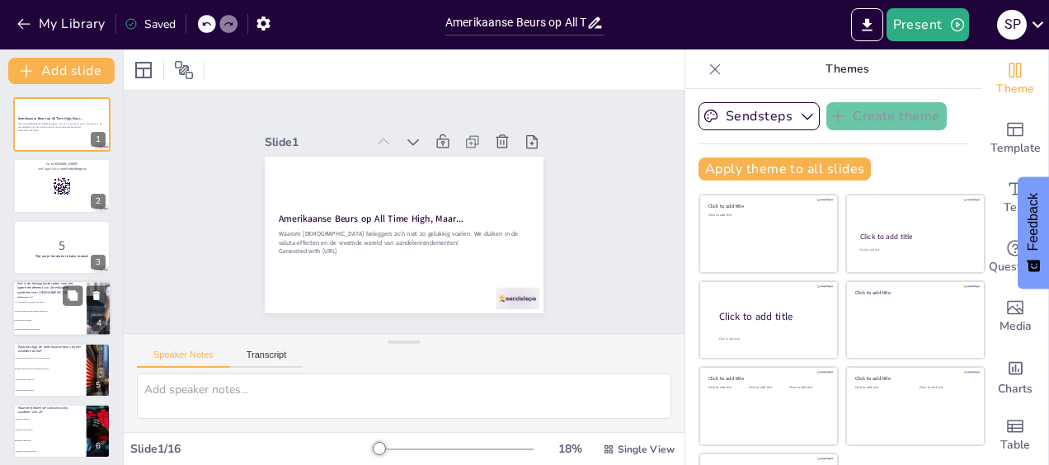
checkbox input "true"
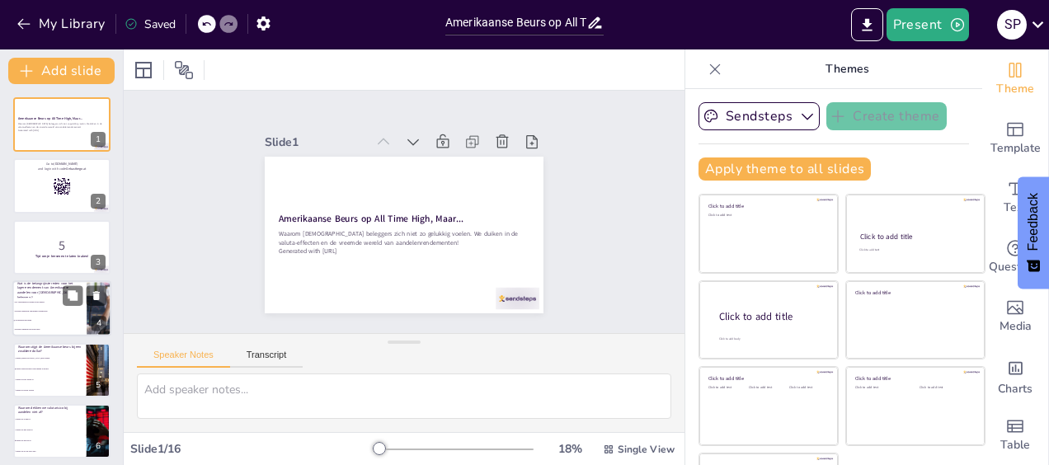
checkbox input "true"
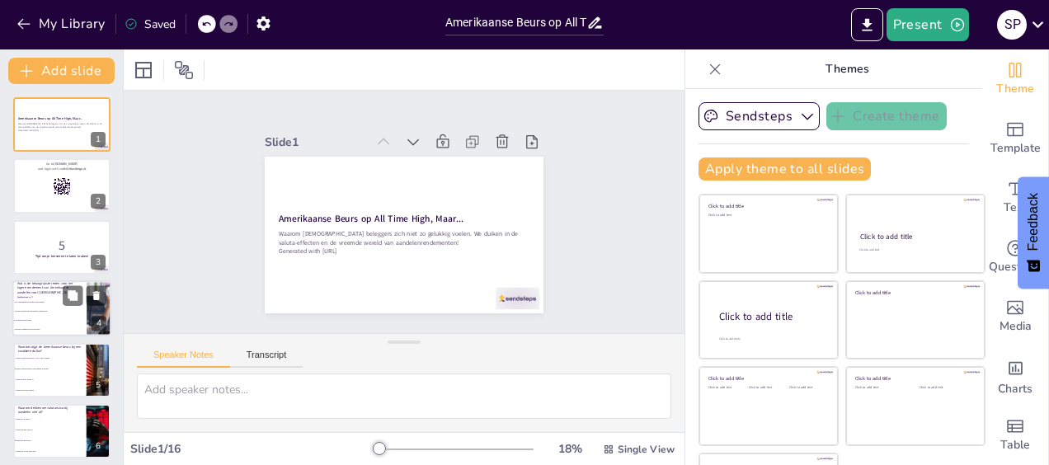
checkbox input "true"
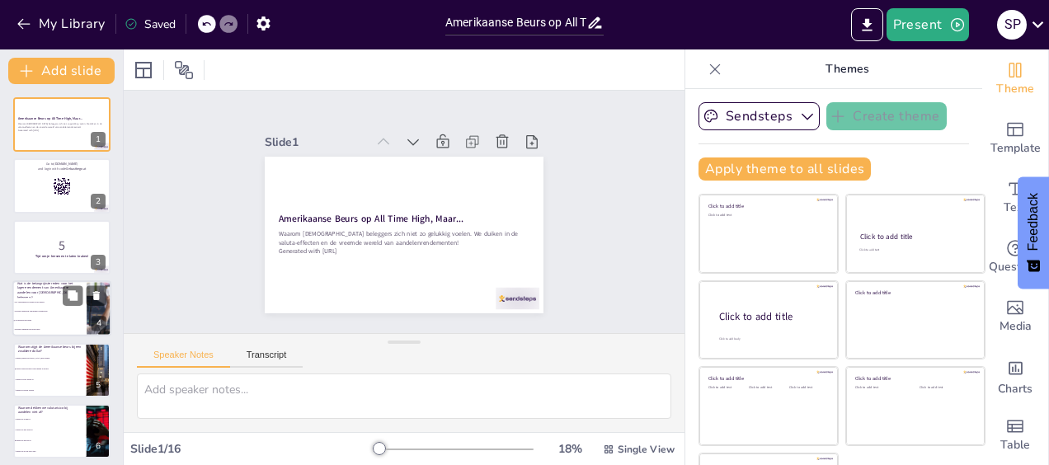
checkbox input "true"
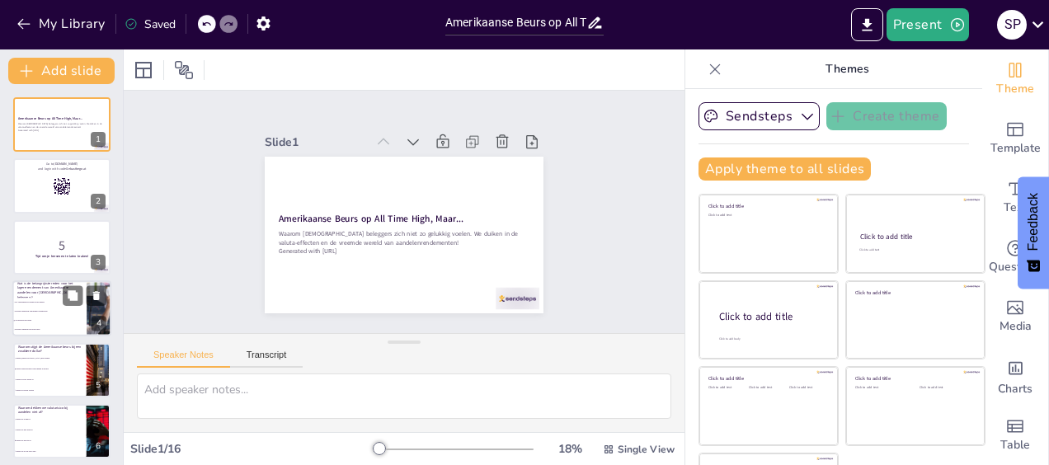
checkbox input "true"
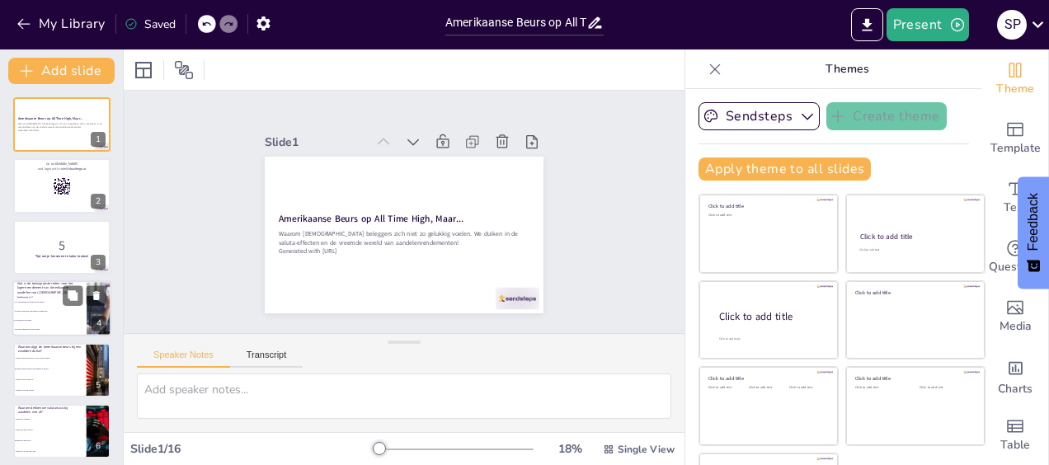
checkbox input "true"
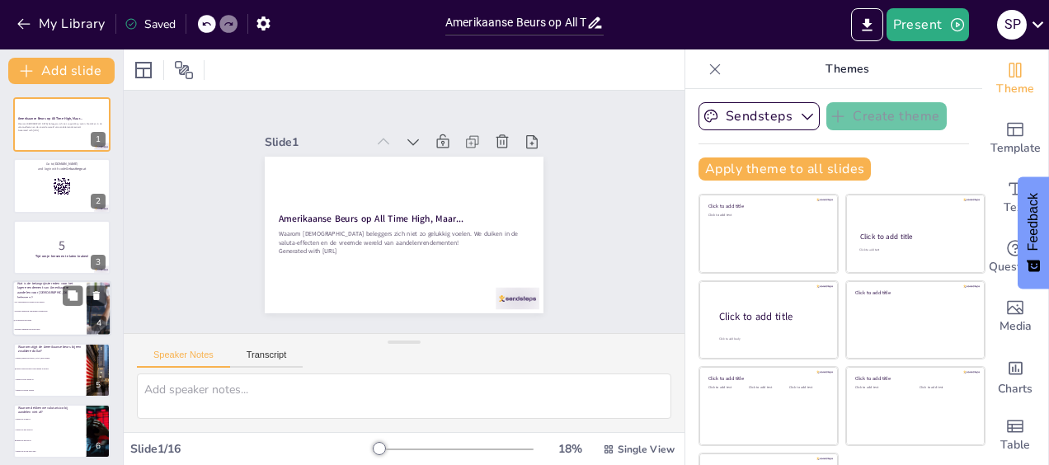
checkbox input "true"
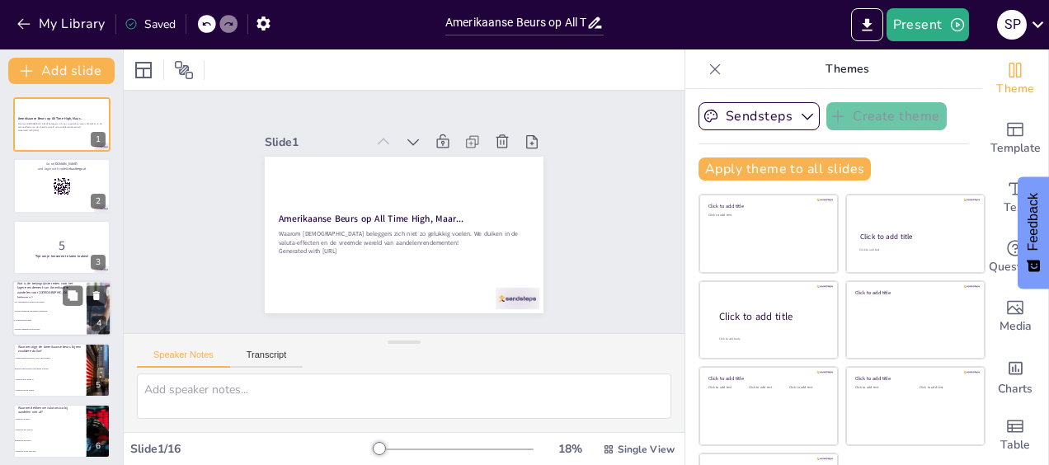
checkbox input "true"
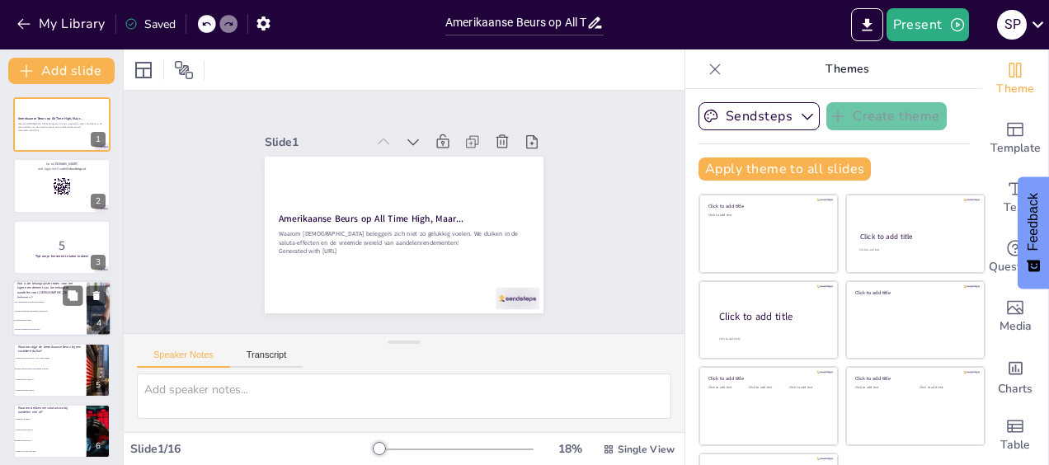
checkbox input "true"
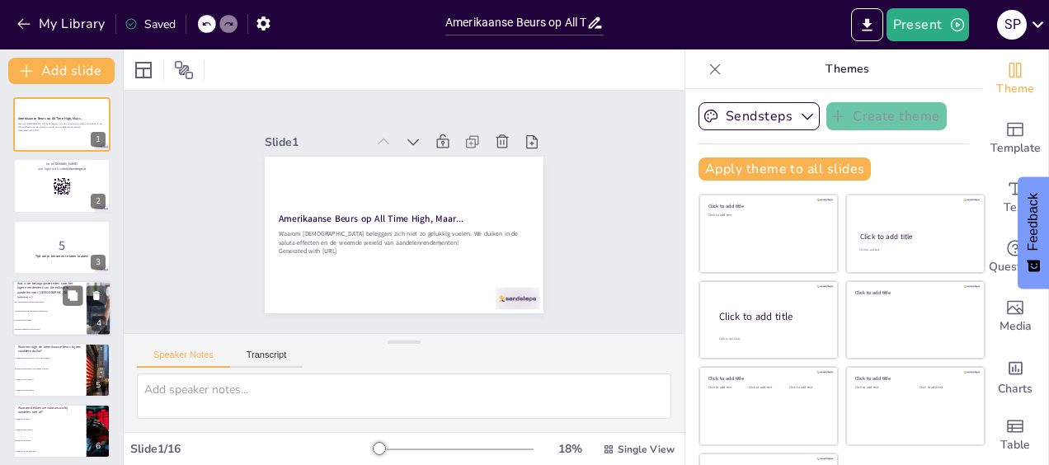
checkbox input "true"
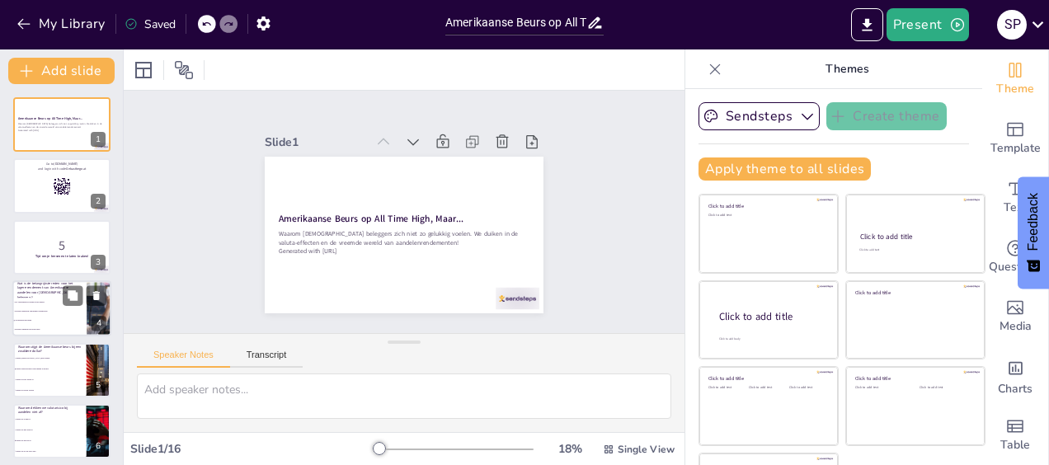
checkbox input "true"
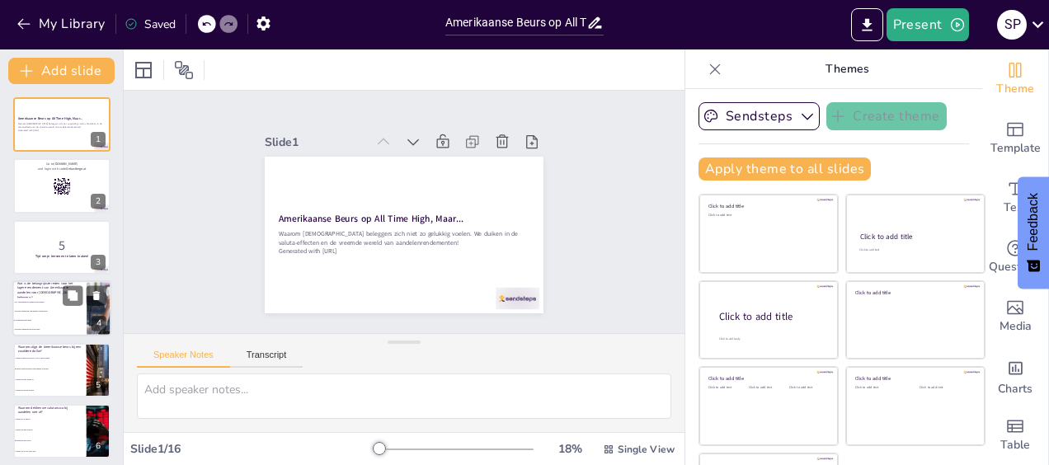
checkbox input "true"
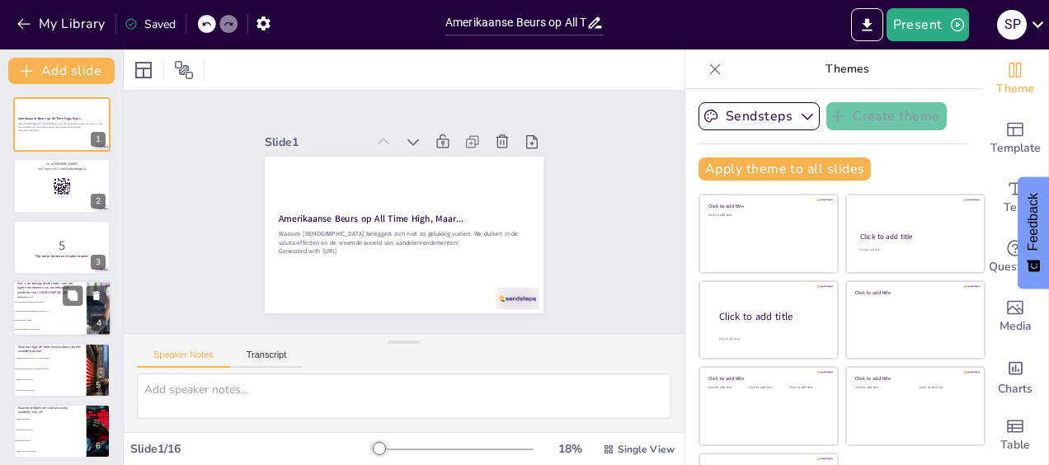
checkbox input "true"
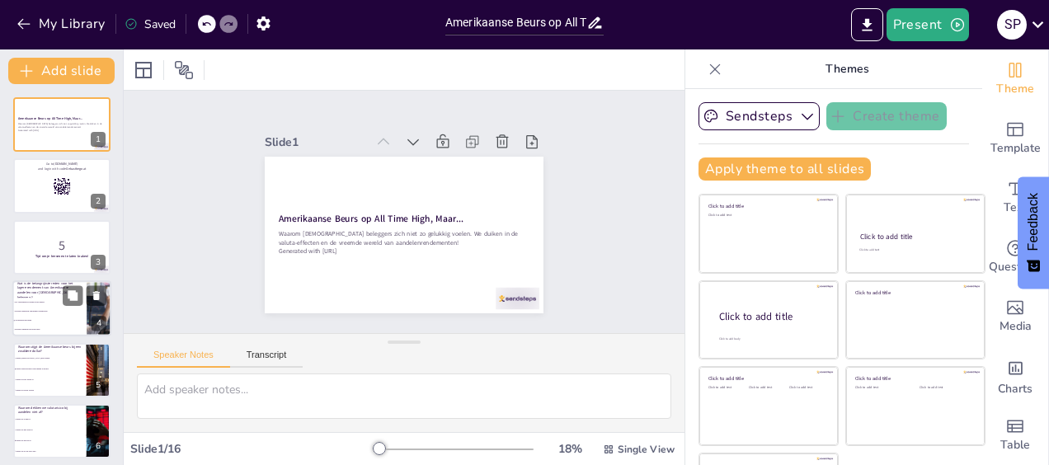
checkbox input "true"
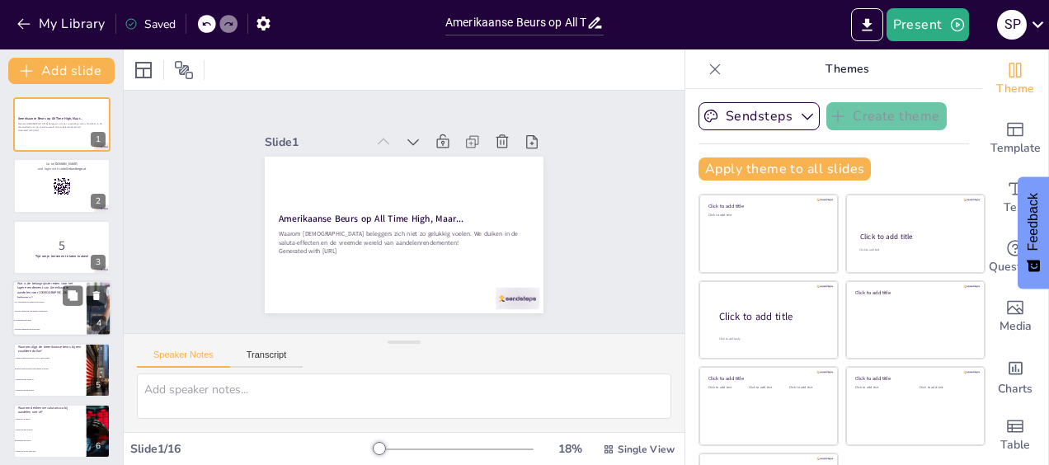
checkbox input "true"
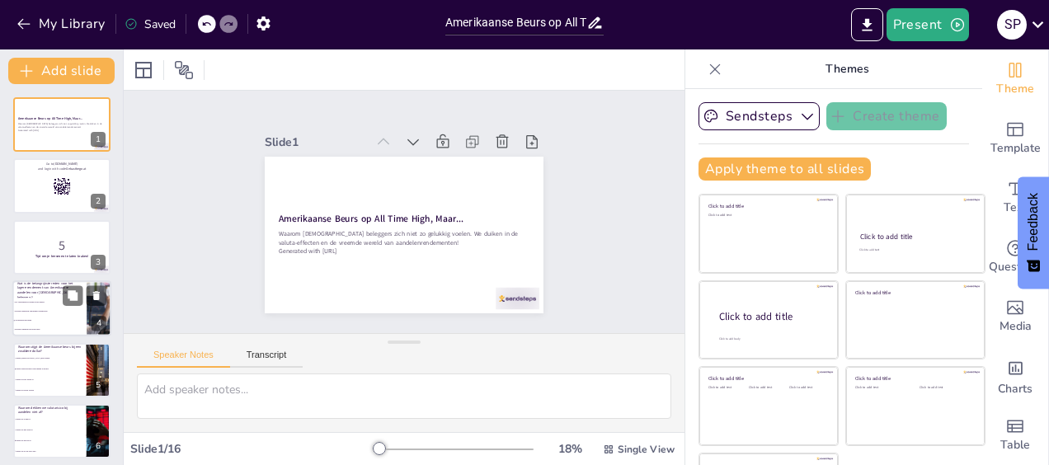
checkbox input "true"
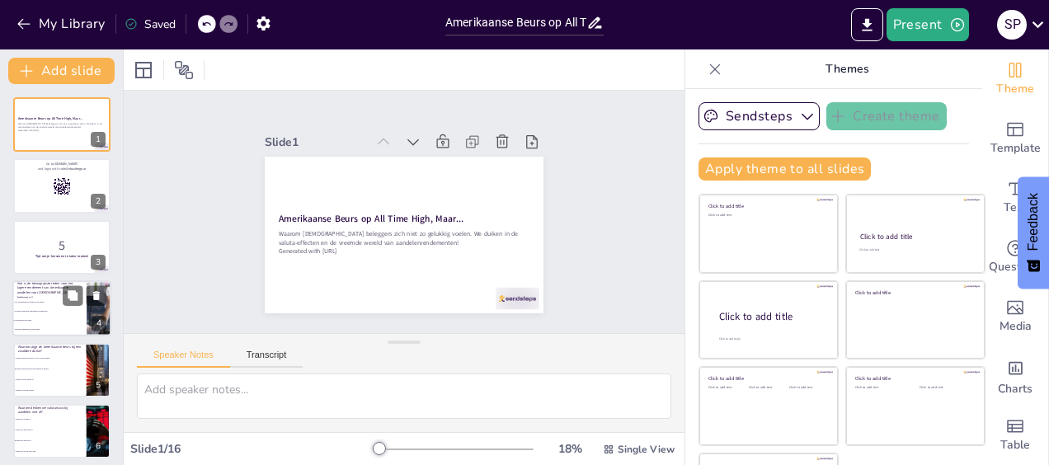
checkbox input "true"
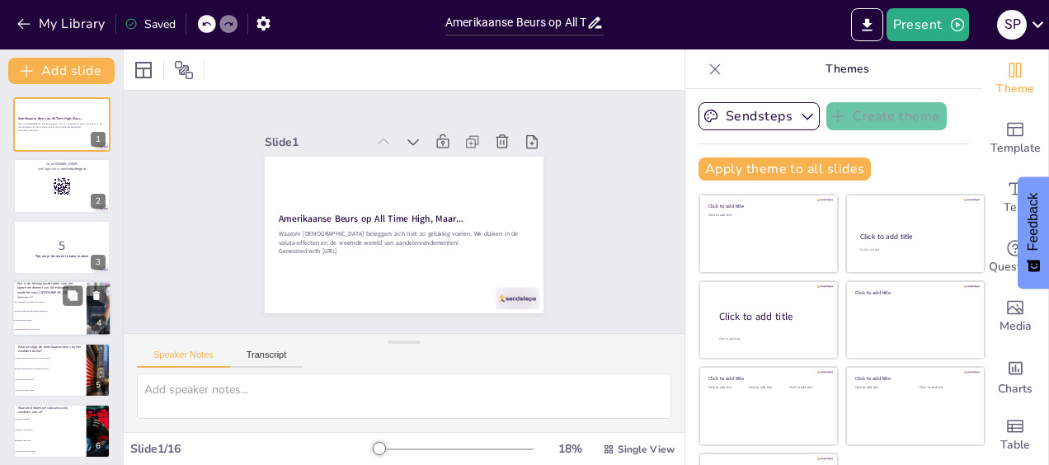
checkbox input "true"
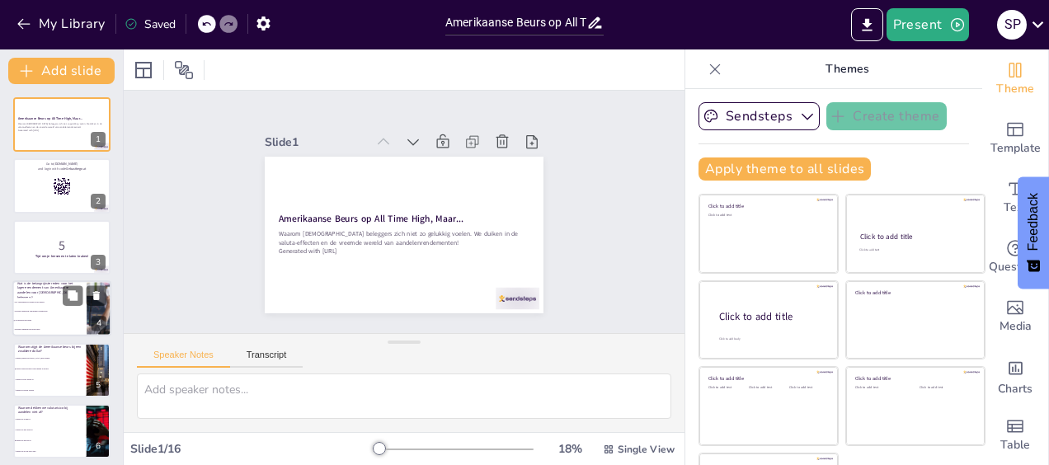
checkbox input "true"
click at [35, 311] on span "Europese bedrijven zijn minder winstgevend" at bounding box center [50, 312] width 71 height 2
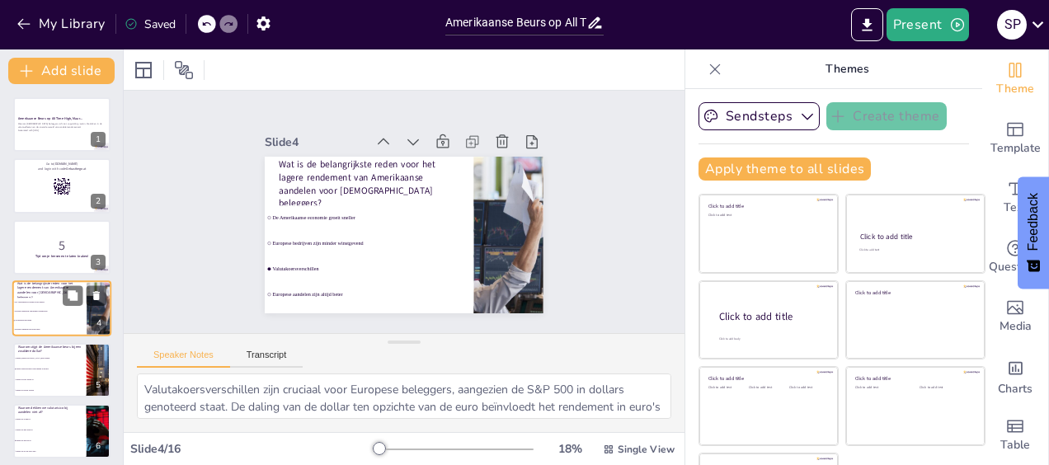
scroll to position [34, 0]
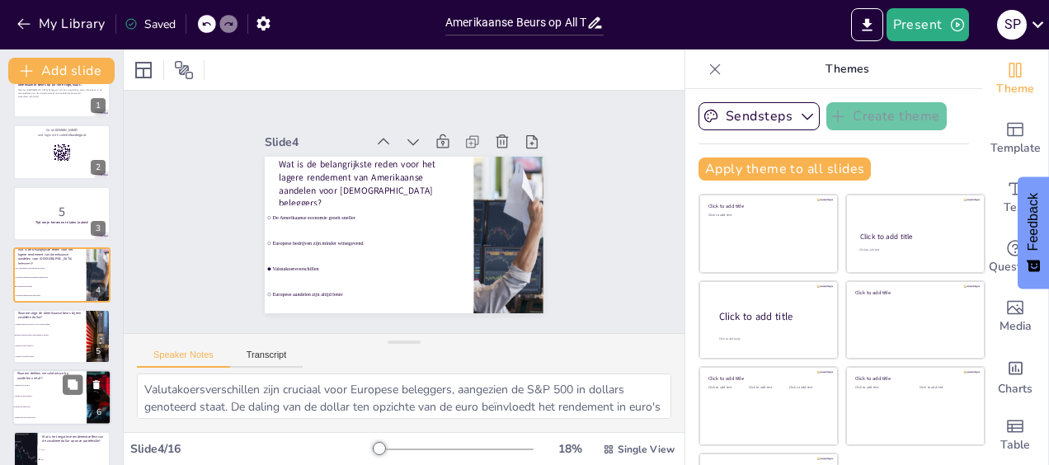
click at [31, 332] on li "Omdat bedrijven meer winst maken in dollars" at bounding box center [49, 335] width 73 height 10
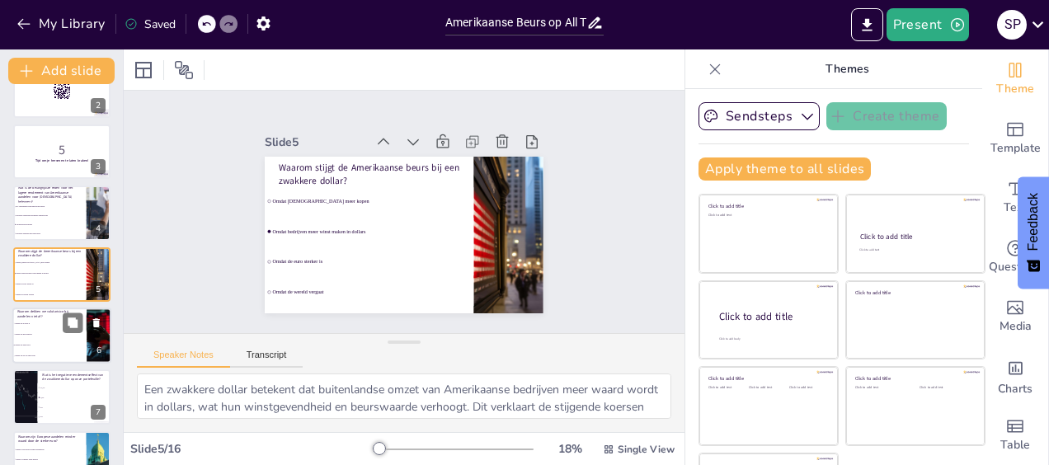
click at [31, 332] on li "Omdat het niet nodig is" at bounding box center [49, 334] width 74 height 11
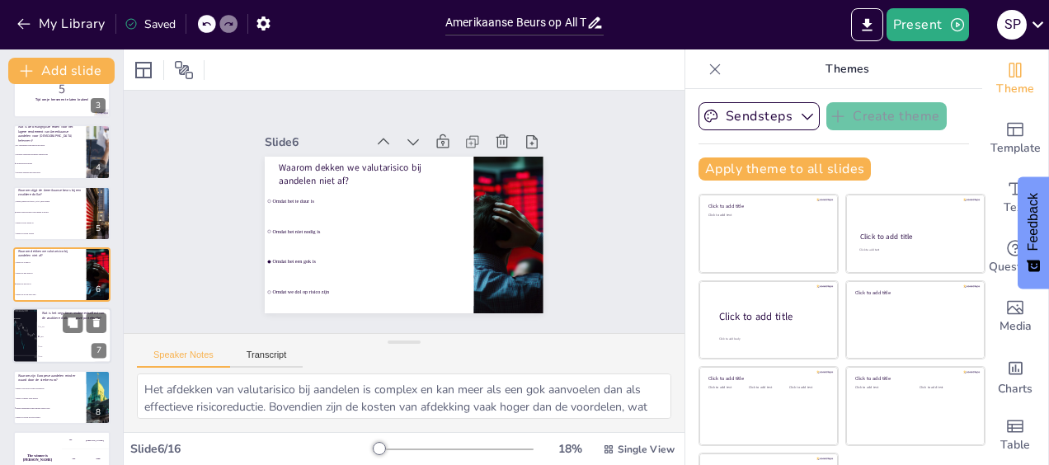
click at [46, 342] on li "5%" at bounding box center [74, 347] width 74 height 10
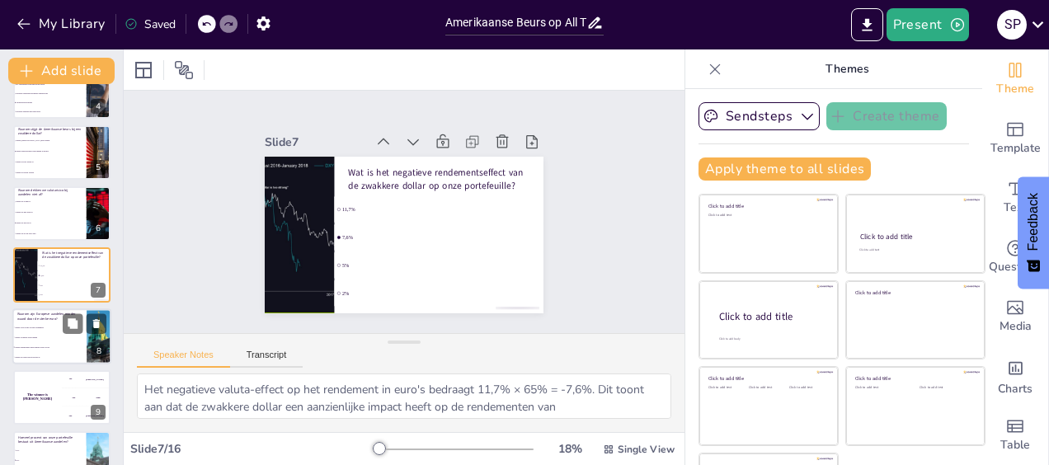
click at [28, 338] on li "Omdat ze minder winst maken" at bounding box center [49, 337] width 74 height 10
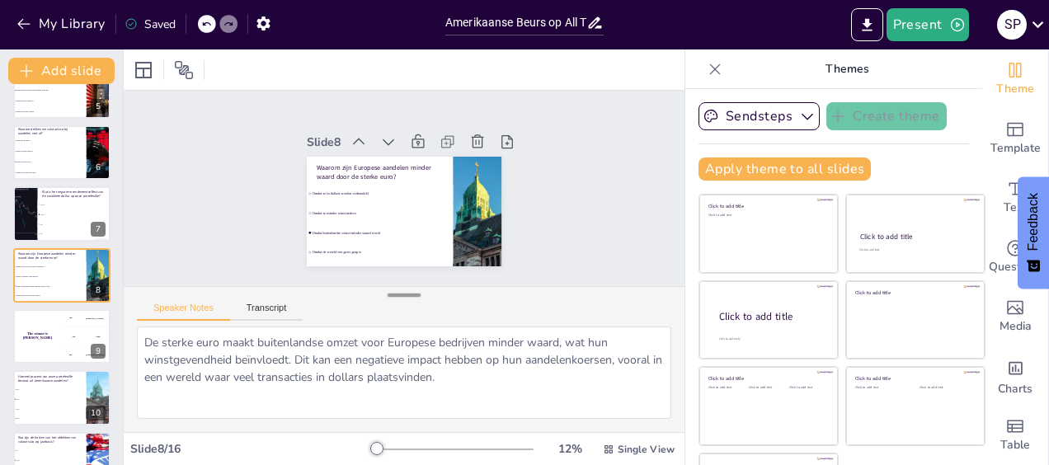
drag, startPoint x: 390, startPoint y: 341, endPoint x: 405, endPoint y: 294, distance: 49.3
click at [405, 294] on div at bounding box center [404, 295] width 33 height 16
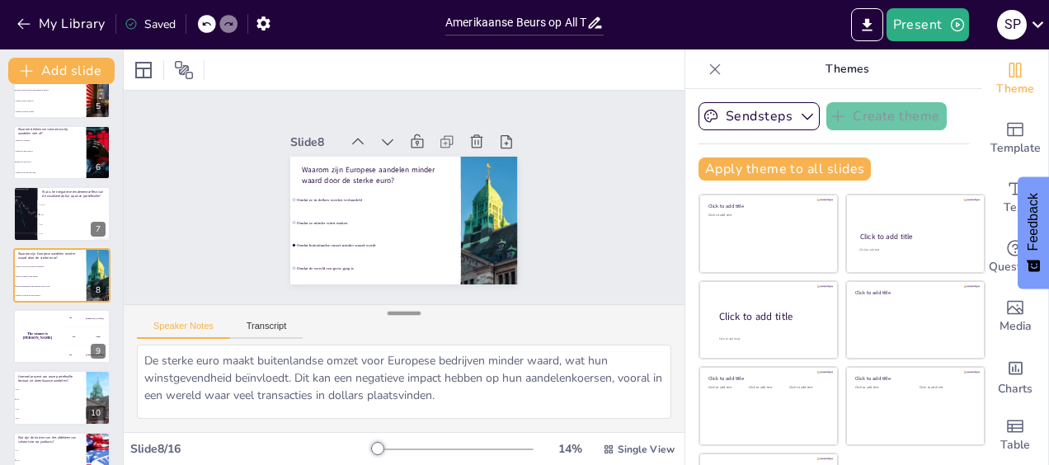
drag, startPoint x: 405, startPoint y: 294, endPoint x: 397, endPoint y: 313, distance: 19.6
click at [397, 313] on div at bounding box center [404, 313] width 33 height 16
click at [40, 323] on div "The winner is [PERSON_NAME]" at bounding box center [36, 336] width 49 height 56
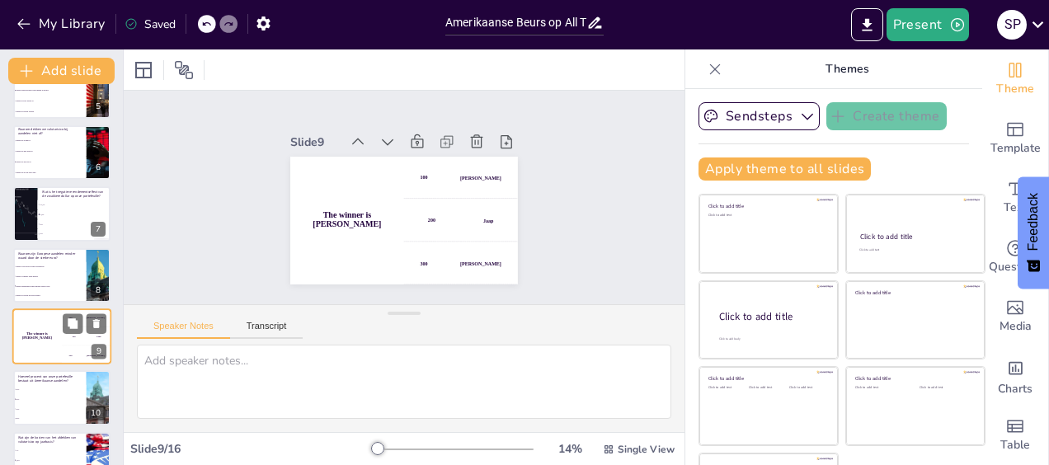
scroll to position [341, 0]
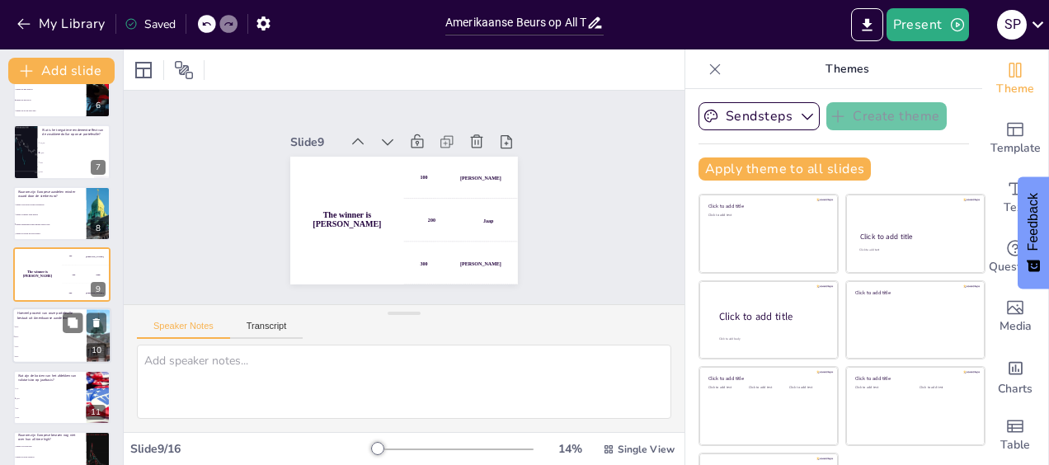
click at [40, 350] on li "75%" at bounding box center [49, 347] width 74 height 10
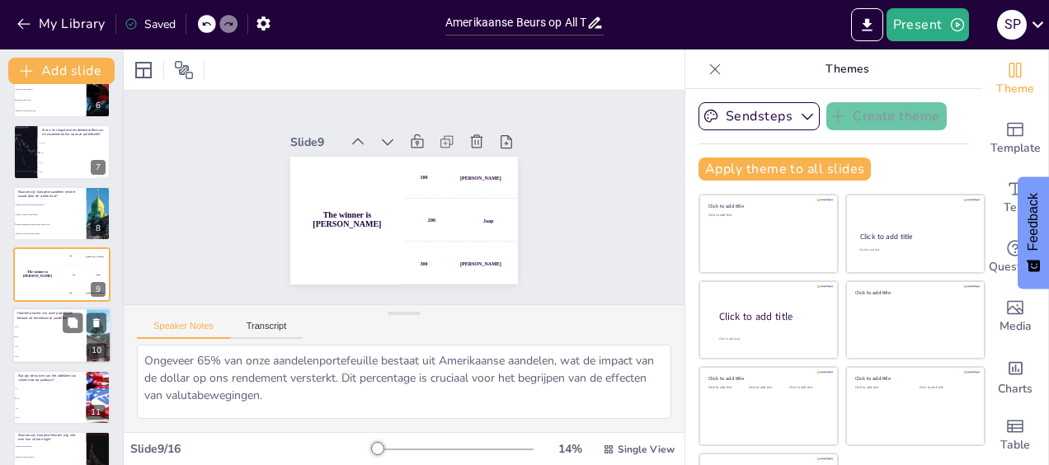
scroll to position [402, 0]
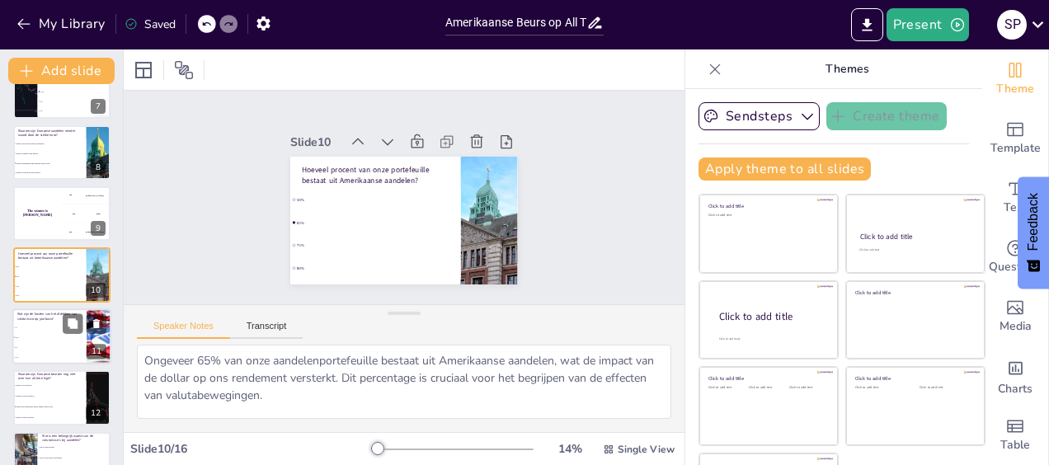
click at [45, 341] on li "2,5%" at bounding box center [49, 337] width 74 height 10
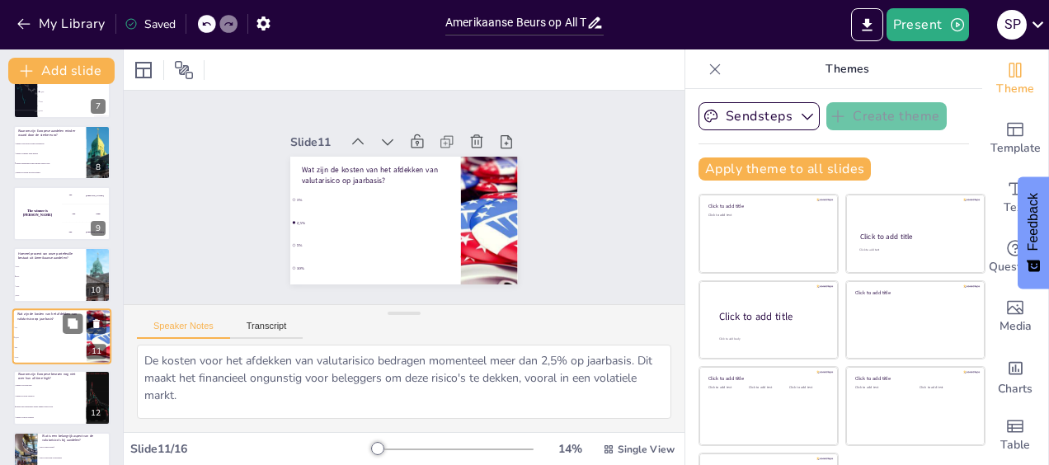
scroll to position [463, 0]
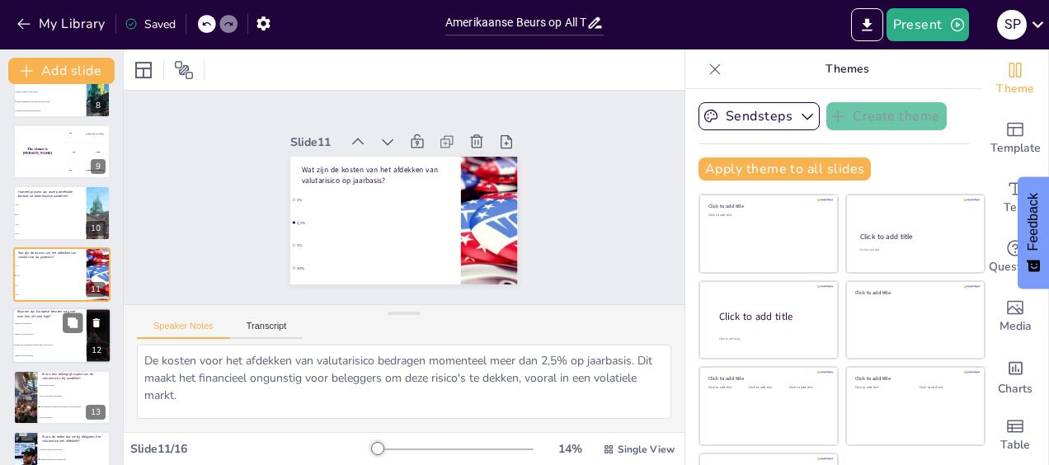
click at [38, 328] on li "Omdat ze te traag zijn" at bounding box center [49, 323] width 74 height 11
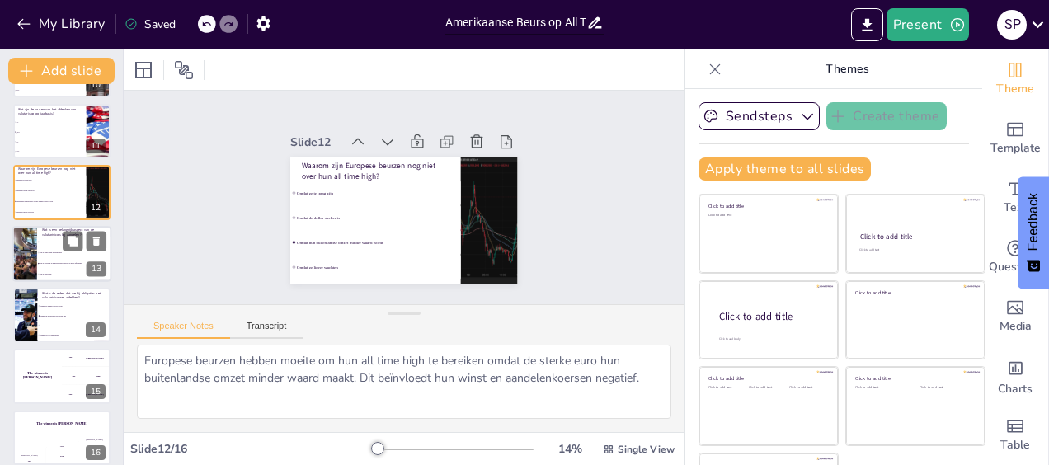
click at [22, 261] on div at bounding box center [24, 254] width 111 height 56
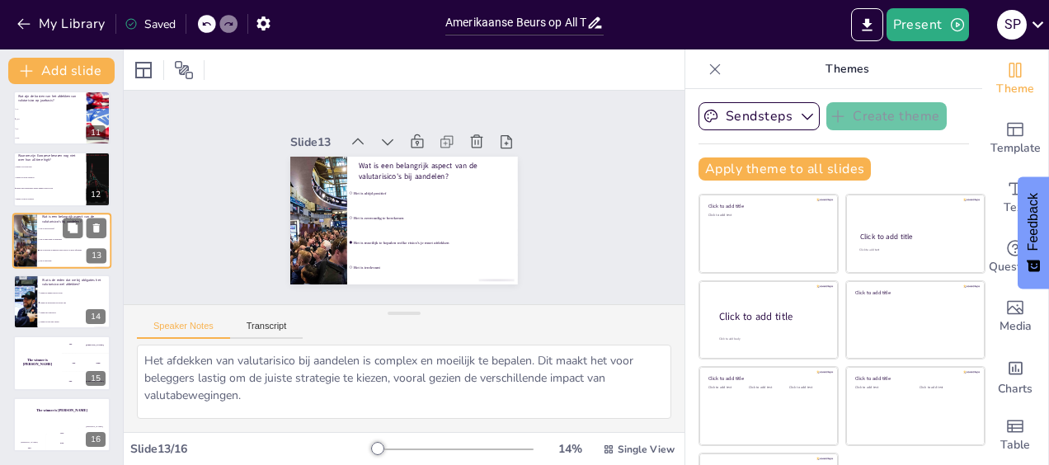
scroll to position [63, 0]
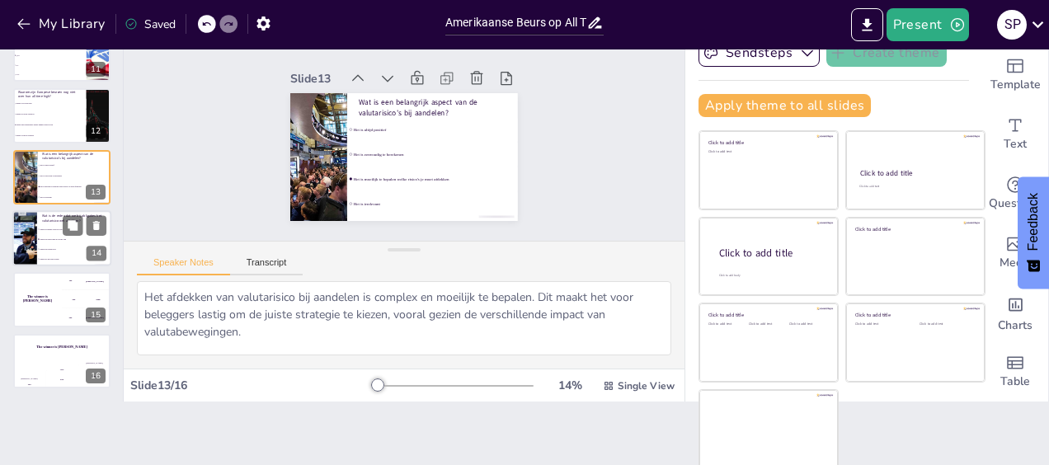
click at [25, 249] on div at bounding box center [25, 238] width 84 height 56
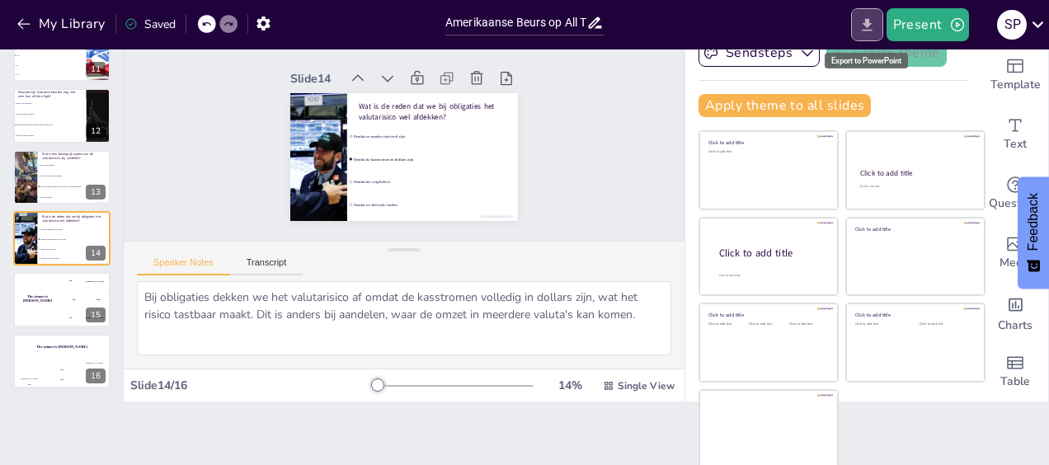
click at [870, 21] on icon "Export to PowerPoint" at bounding box center [867, 24] width 10 height 12
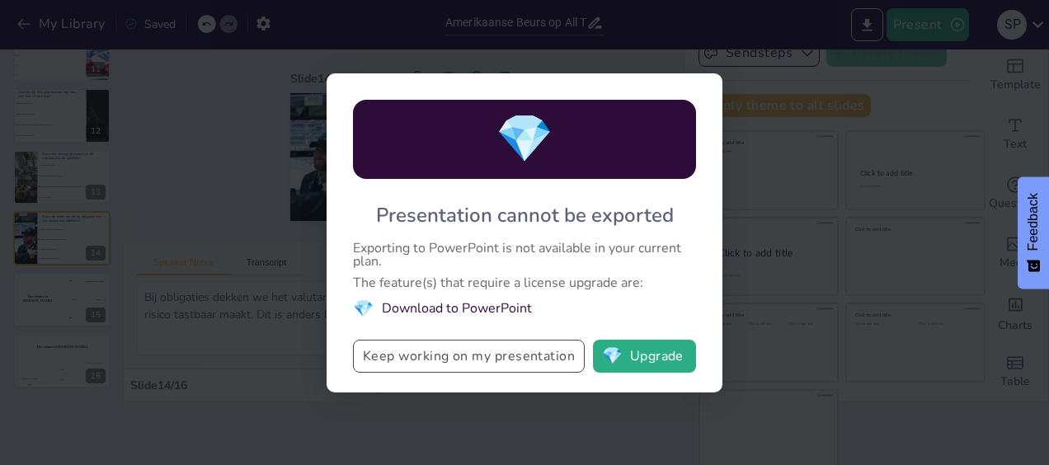
click at [483, 361] on button "Keep working on my presentation" at bounding box center [469, 356] width 232 height 33
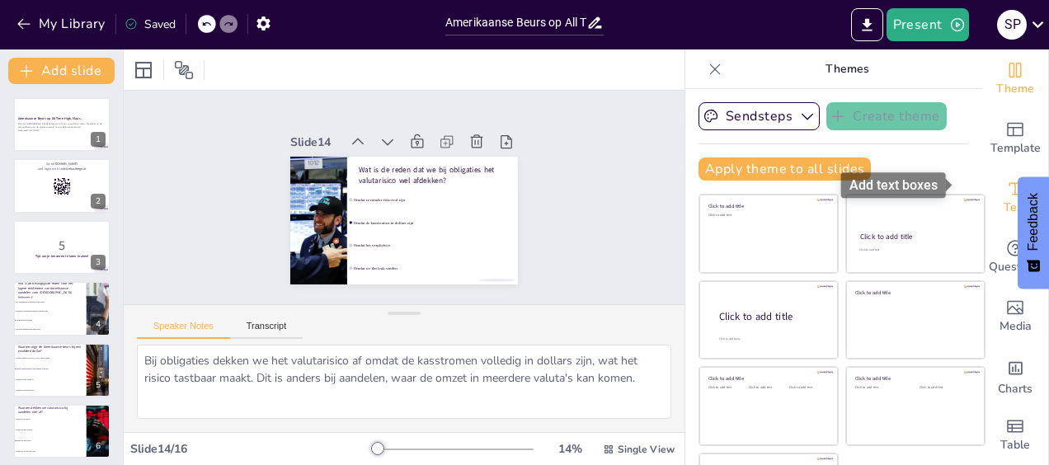
scroll to position [12, 0]
click at [829, 66] on p "Themes" at bounding box center [846, 69] width 237 height 40
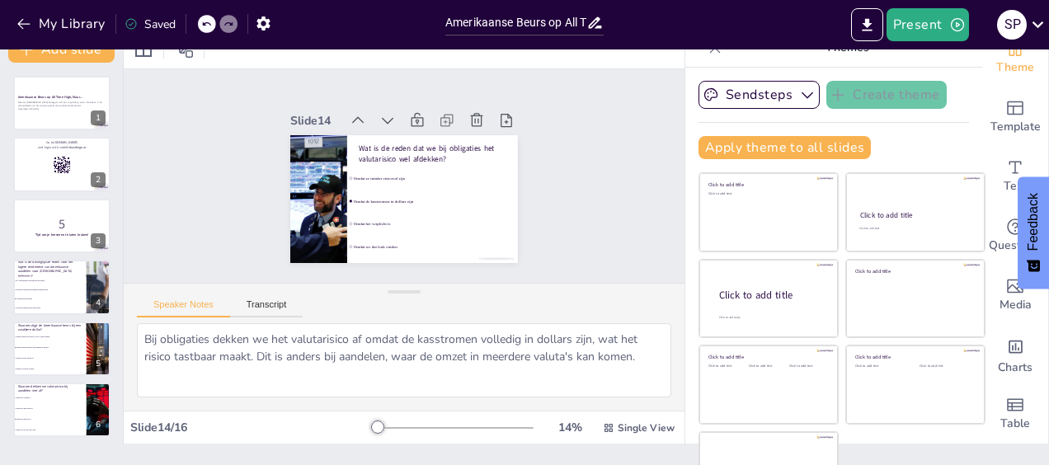
scroll to position [0, 0]
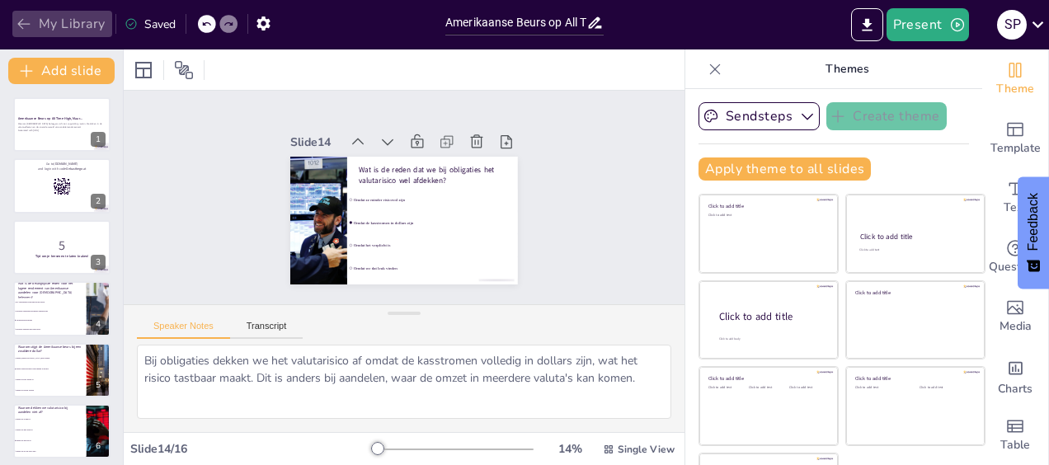
click at [29, 25] on icon "button" at bounding box center [24, 24] width 16 height 16
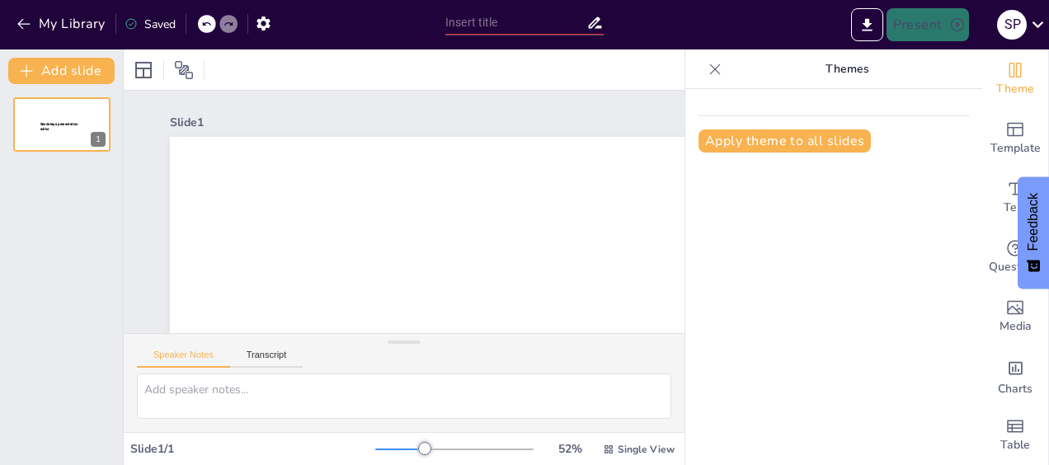
type input "Amerikaanse Beurs op All Time High"
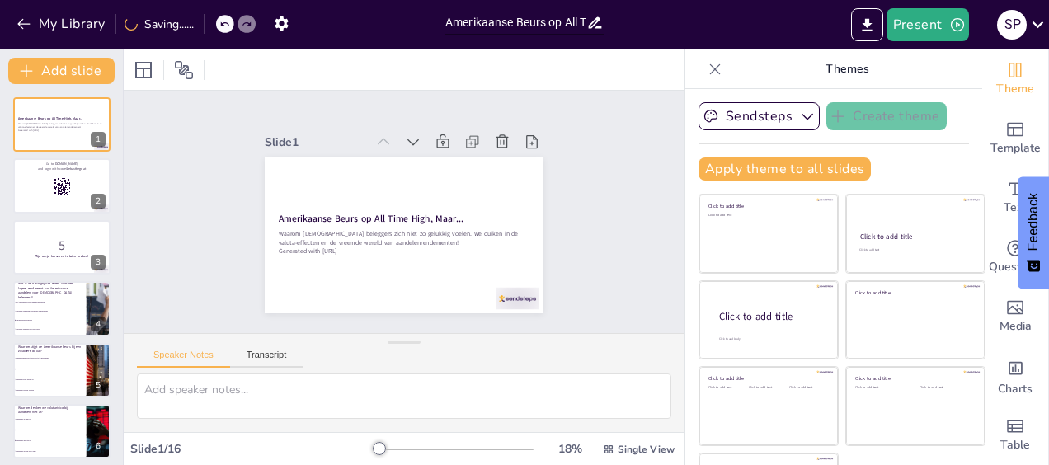
checkbox input "true"
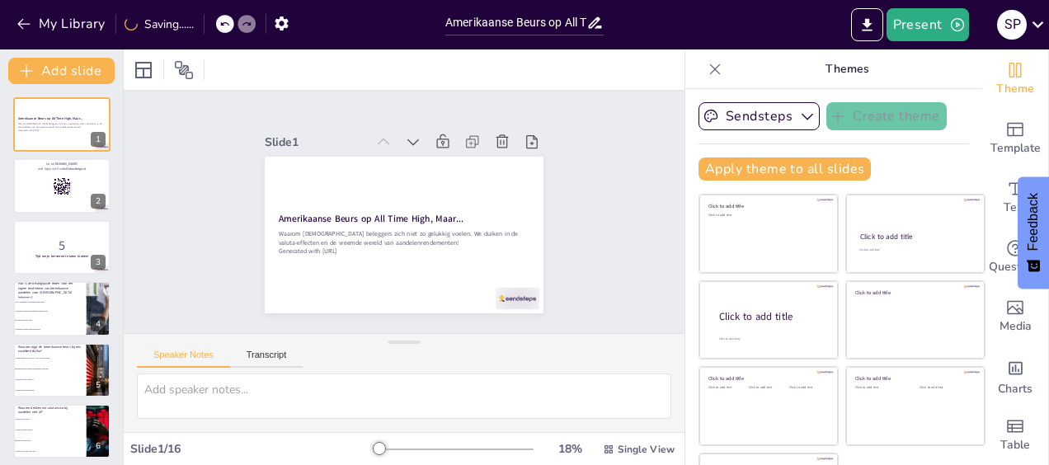
checkbox input "true"
